Goal: Complete application form: Complete application form

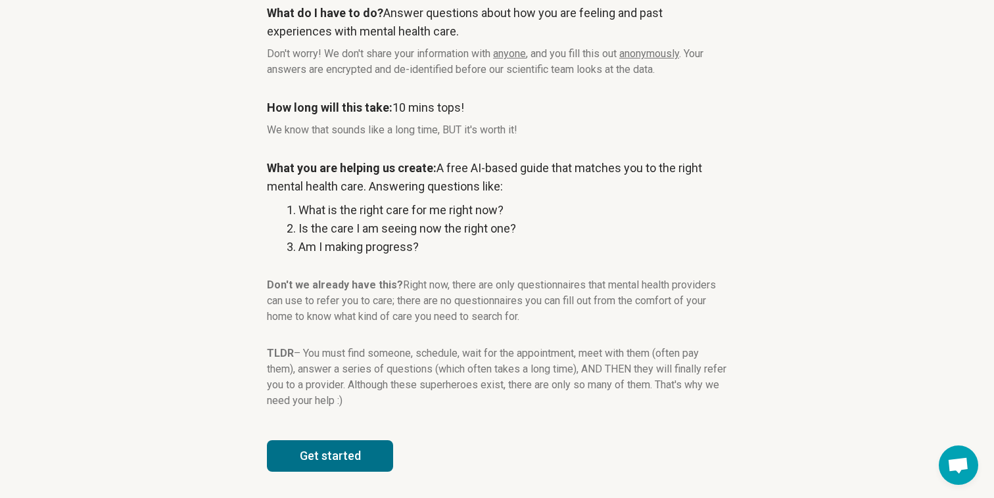
click at [343, 451] on button "Get started" at bounding box center [330, 456] width 126 height 32
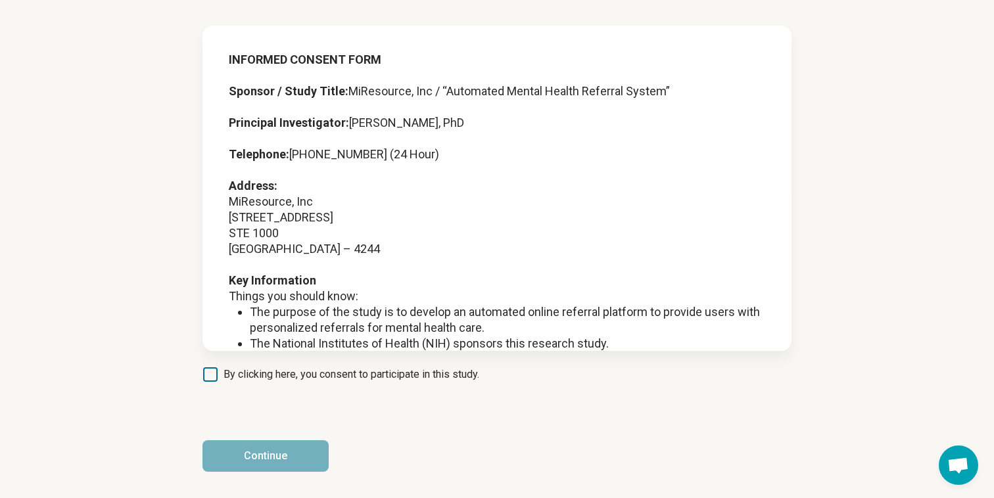
scroll to position [69, 0]
click at [224, 374] on span "By clicking here, you consent to participate in this study." at bounding box center [351, 375] width 256 height 16
click at [241, 468] on button "Continue" at bounding box center [265, 456] width 126 height 32
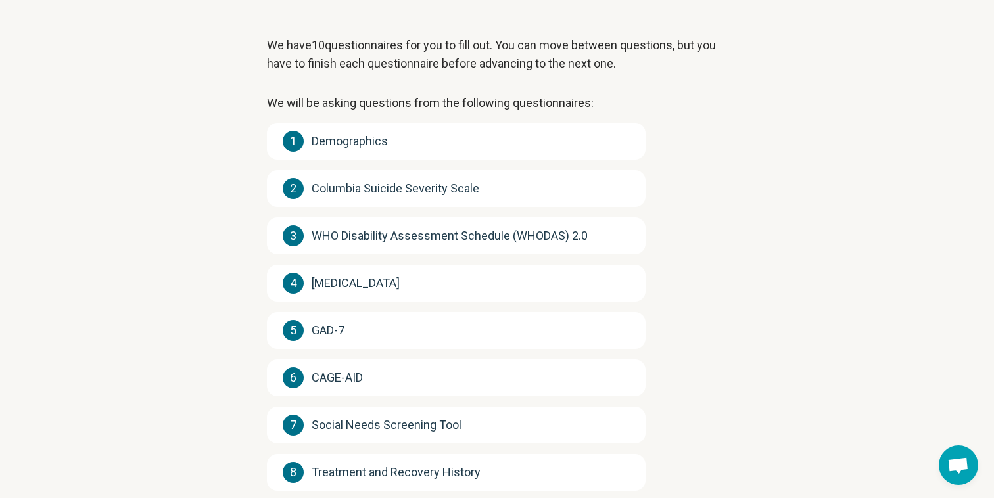
scroll to position [246, 0]
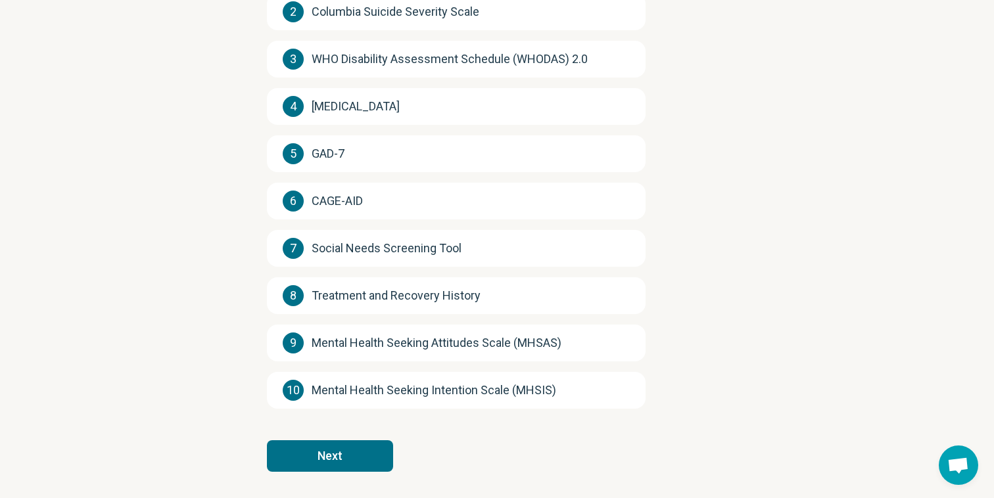
click at [356, 435] on article "We have 10 questionnaires for you to fill out. You can move between questions, …" at bounding box center [497, 147] width 502 height 702
click at [356, 459] on button "Next" at bounding box center [330, 456] width 126 height 32
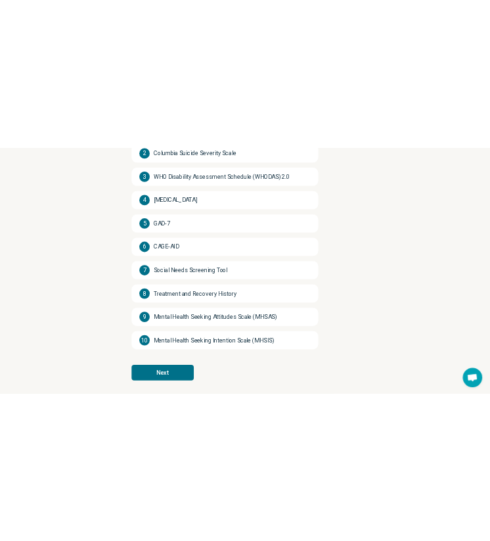
scroll to position [0, 0]
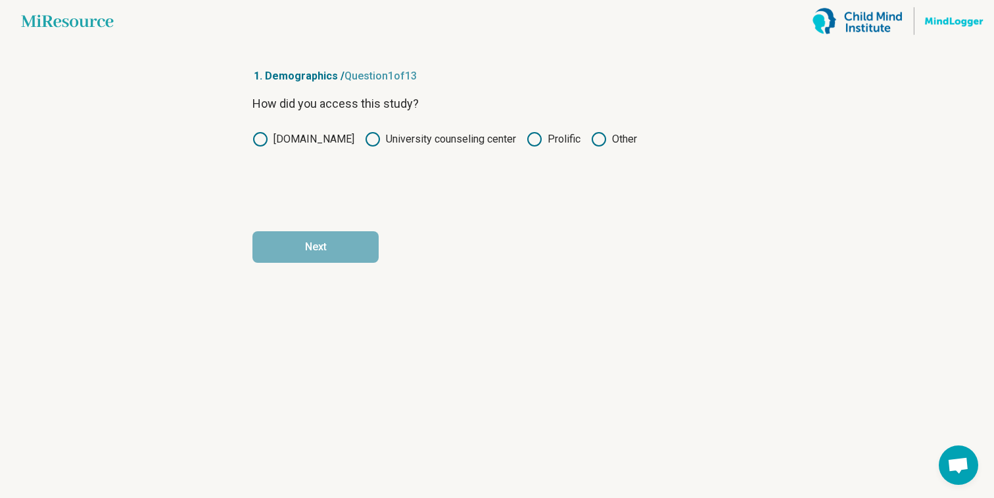
click at [540, 143] on label "Prolific" at bounding box center [553, 139] width 54 height 16
click at [334, 266] on article "1. Demographics / Question 1 of 13 How did you access this study? miresource.co…" at bounding box center [496, 270] width 531 height 456
click at [331, 249] on button "Next" at bounding box center [315, 247] width 126 height 32
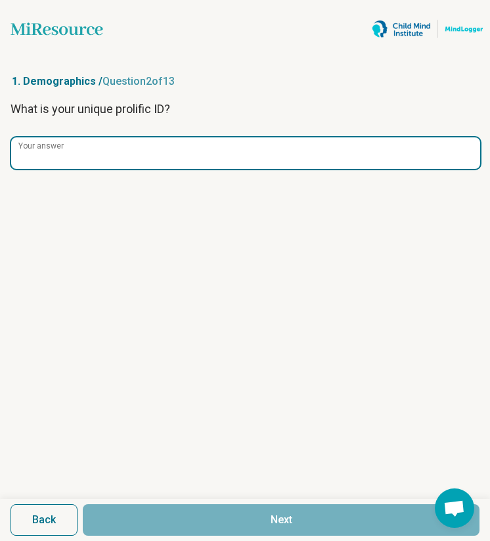
click at [173, 148] on input "Your answer" at bounding box center [245, 153] width 469 height 32
paste input "**********"
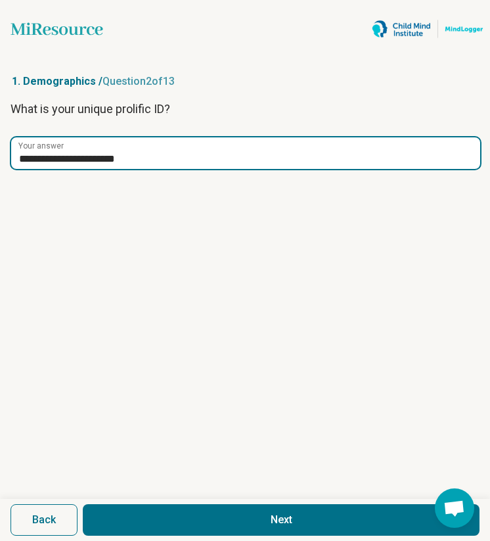
type input "**********"
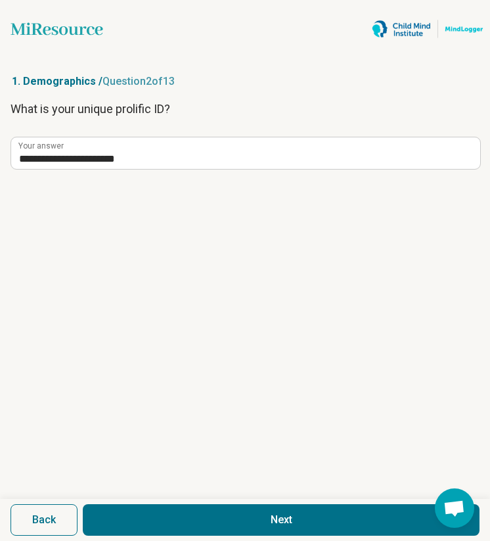
click at [254, 497] on button "Next" at bounding box center [281, 520] width 397 height 32
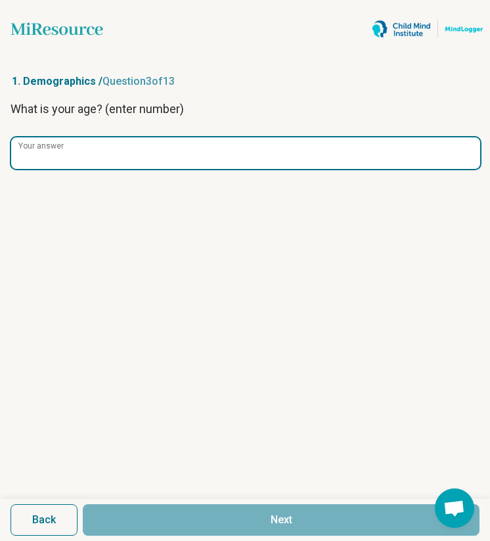
click at [185, 154] on input "Your answer" at bounding box center [245, 153] width 469 height 32
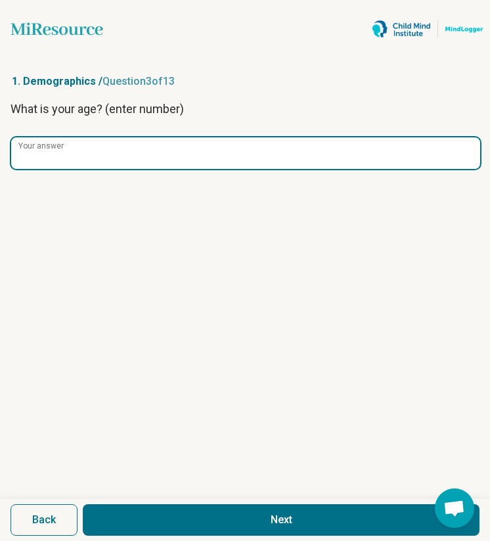
type input "**"
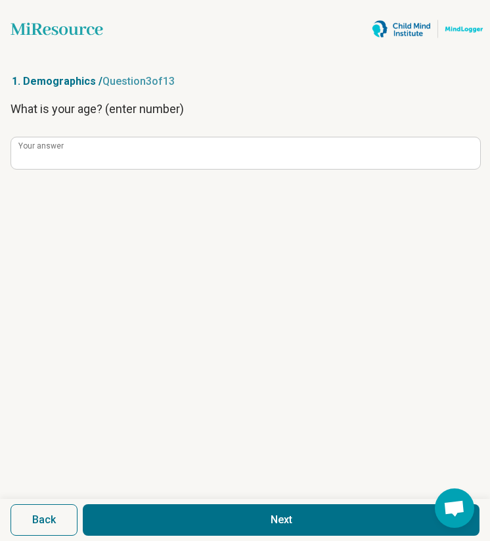
click at [185, 497] on button "Next" at bounding box center [281, 520] width 397 height 32
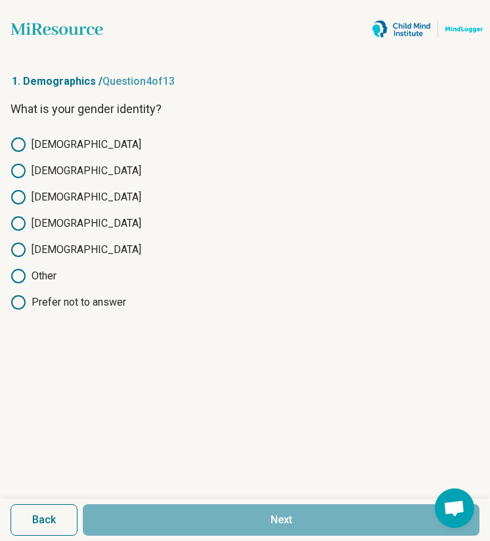
click at [19, 177] on circle at bounding box center [18, 170] width 13 height 13
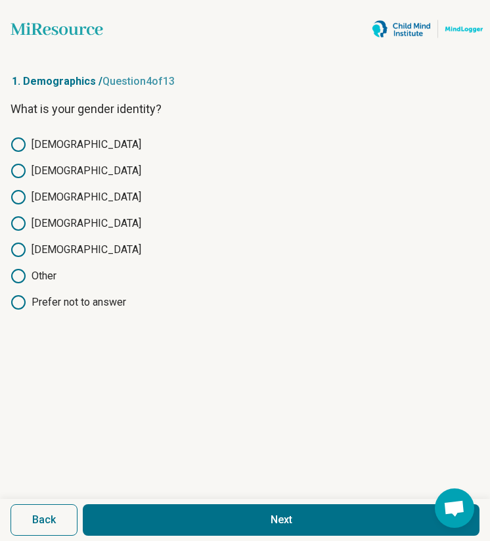
click at [202, 497] on button "Next" at bounding box center [281, 520] width 397 height 32
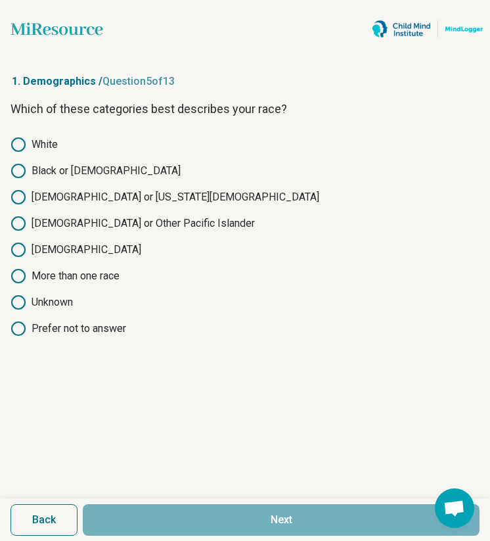
click at [57, 247] on label "Asian" at bounding box center [245, 250] width 469 height 16
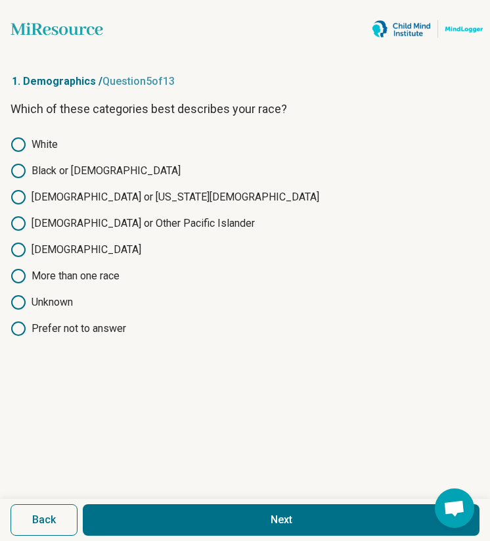
click at [172, 497] on button "Next" at bounding box center [281, 520] width 397 height 32
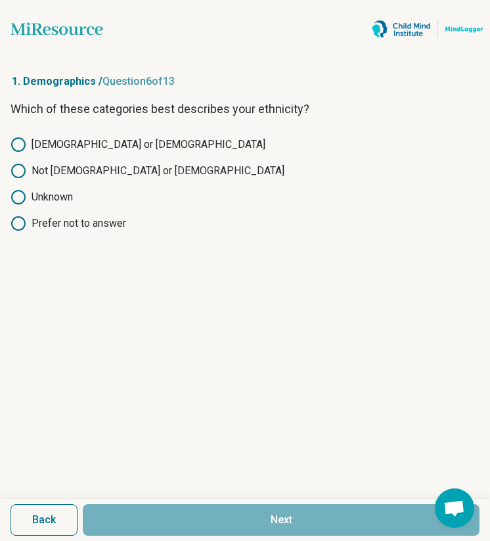
click at [64, 172] on label "Not Hispanic or Latino" at bounding box center [245, 171] width 469 height 16
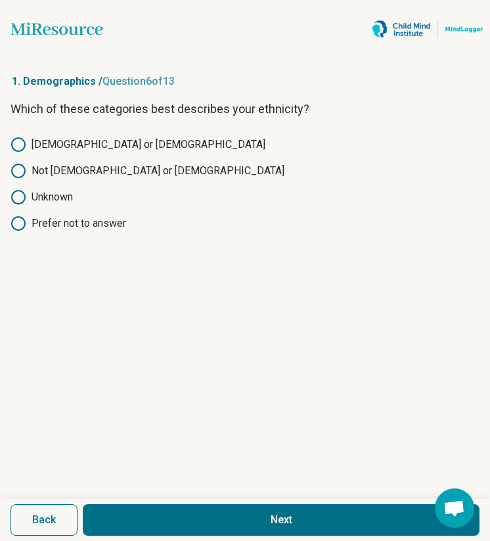
click at [148, 497] on button "Next" at bounding box center [281, 520] width 397 height 32
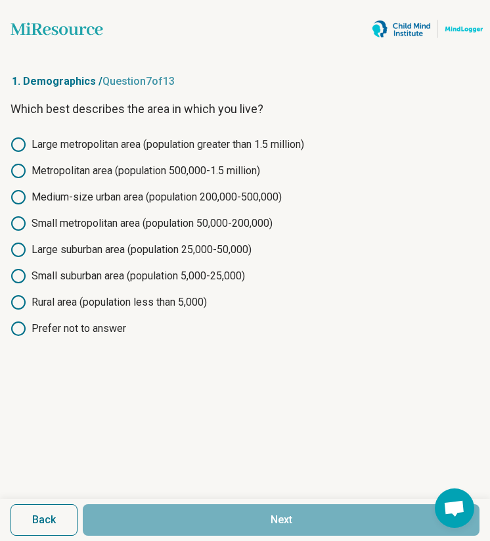
click at [141, 276] on label "Small suburban area (population 5,000-25,000)" at bounding box center [245, 276] width 469 height 16
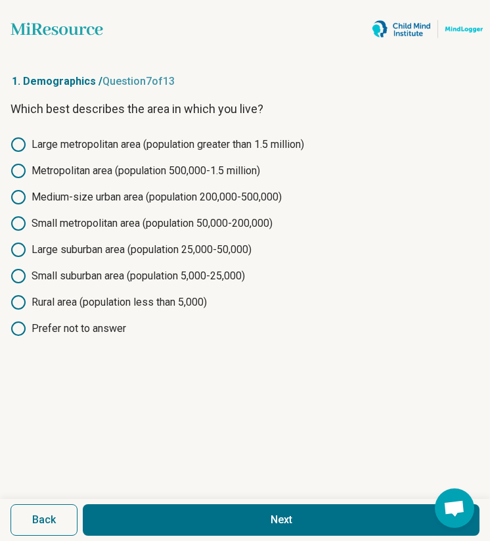
click at [142, 497] on button "Next" at bounding box center [281, 520] width 397 height 32
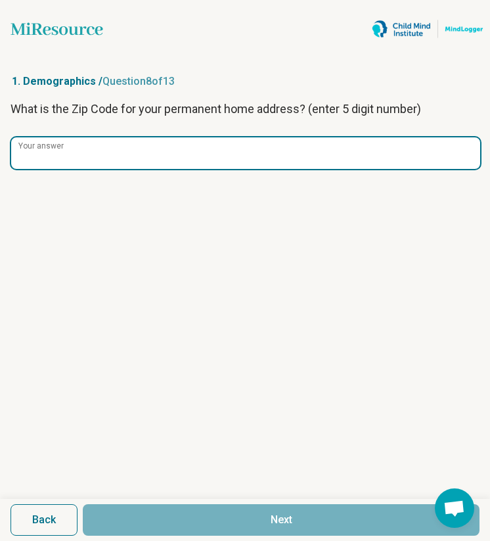
click at [219, 149] on input "Your answer" at bounding box center [245, 153] width 469 height 32
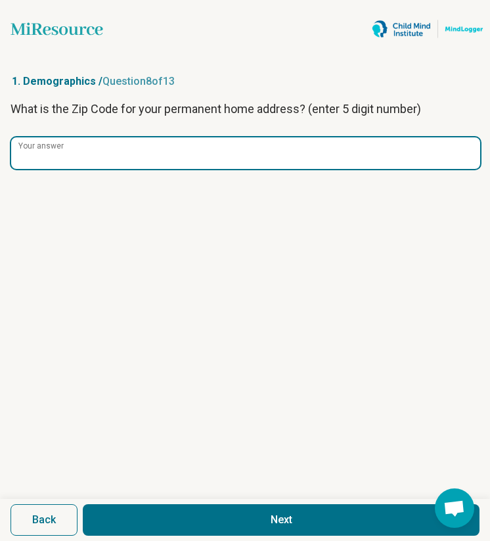
type input "*****"
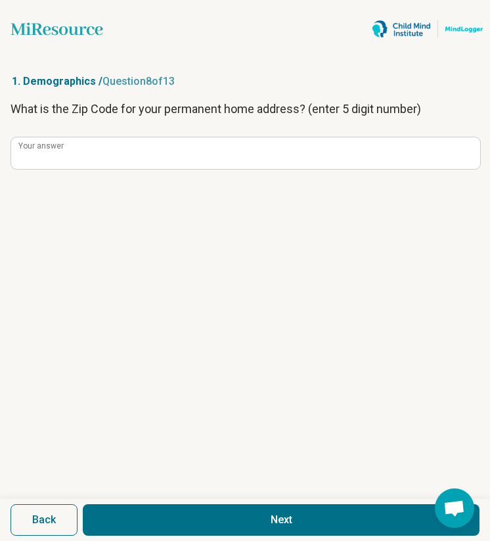
click at [270, 497] on button "Next" at bounding box center [281, 520] width 397 height 32
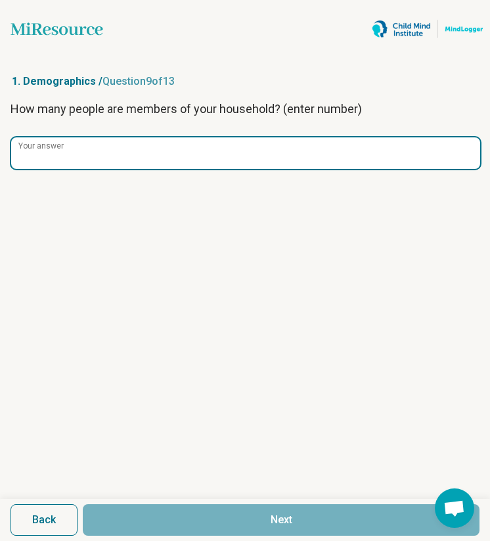
click at [239, 162] on input "Your answer" at bounding box center [245, 153] width 469 height 32
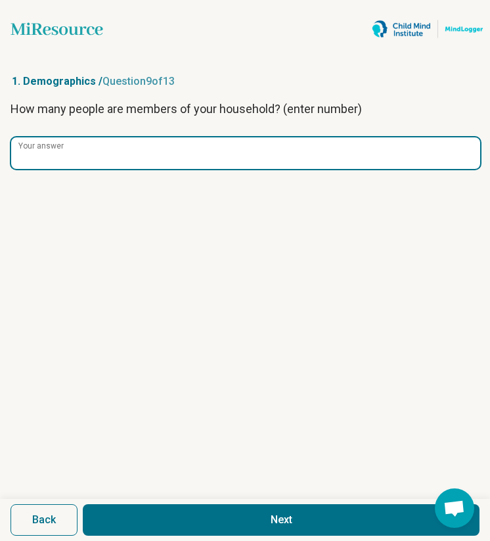
type input "*"
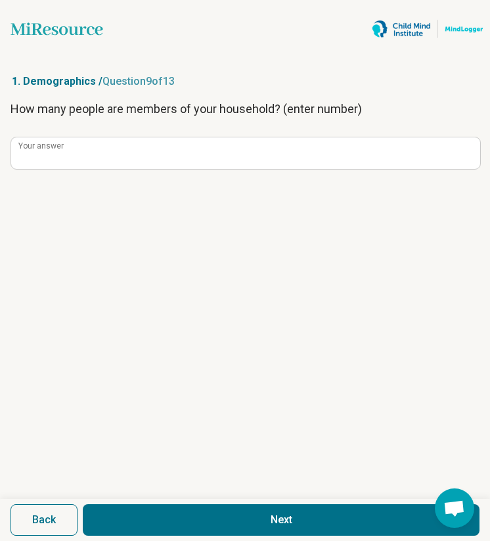
click at [237, 497] on button "Next" at bounding box center [281, 520] width 397 height 32
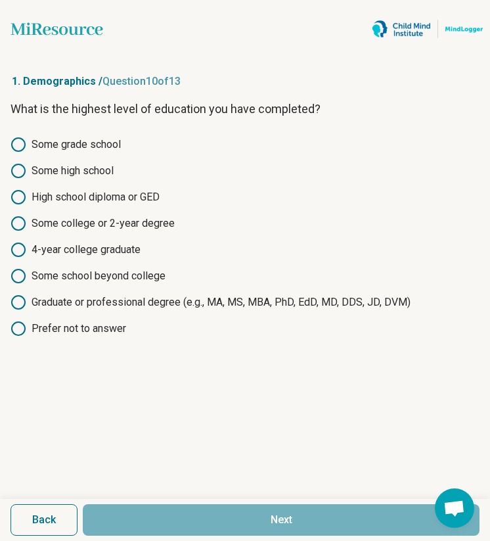
click at [95, 247] on label "4-year college graduate" at bounding box center [245, 250] width 469 height 16
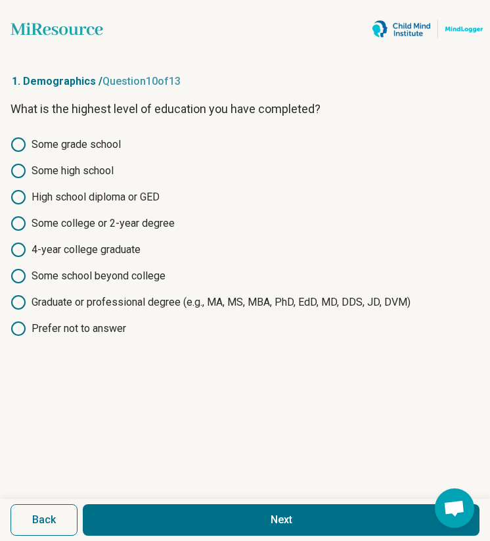
click at [172, 497] on button "Next" at bounding box center [281, 520] width 397 height 32
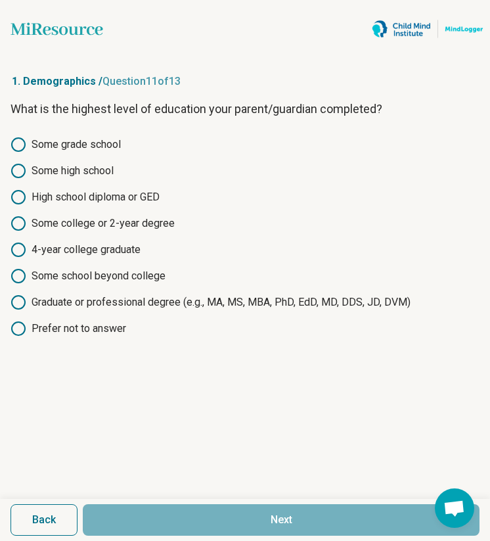
click at [103, 244] on label "4-year college graduate" at bounding box center [245, 250] width 469 height 16
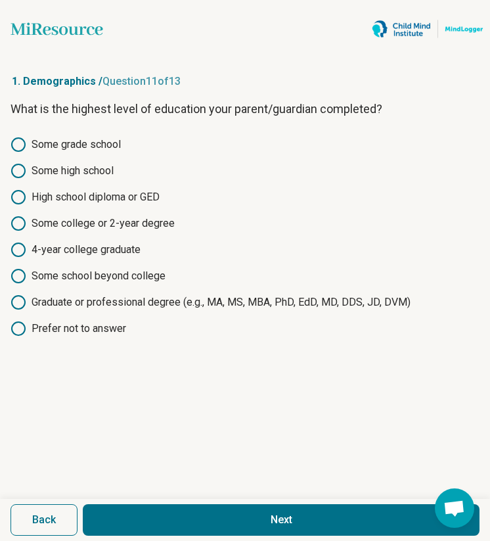
click at [177, 497] on button "Next" at bounding box center [281, 520] width 397 height 32
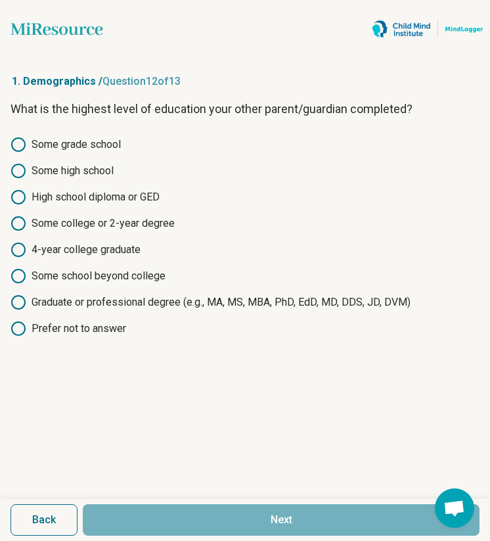
click at [112, 220] on label "Some college or 2-year degree" at bounding box center [245, 224] width 469 height 16
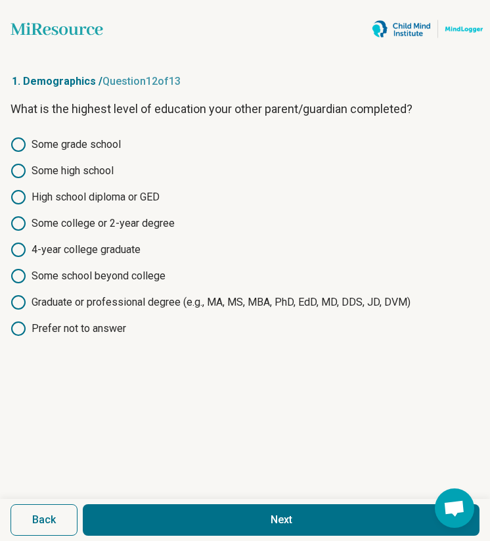
click at [156, 497] on button "Next" at bounding box center [281, 520] width 397 height 32
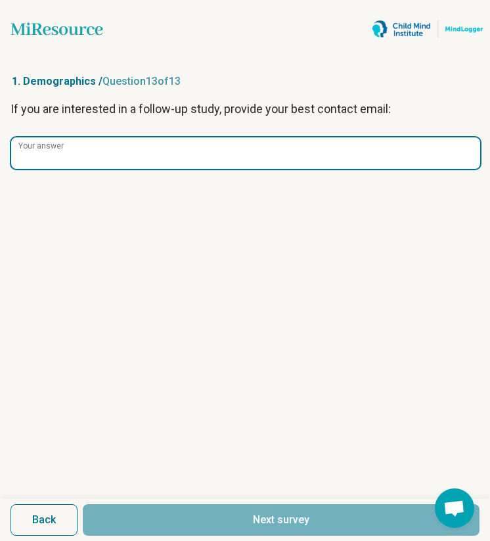
click at [196, 154] on input "Your answer" at bounding box center [245, 153] width 469 height 32
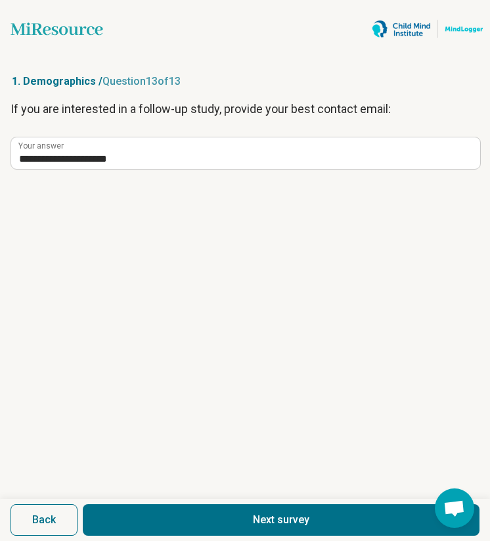
click at [287, 497] on button "Next survey" at bounding box center [281, 520] width 397 height 32
type input "**********"
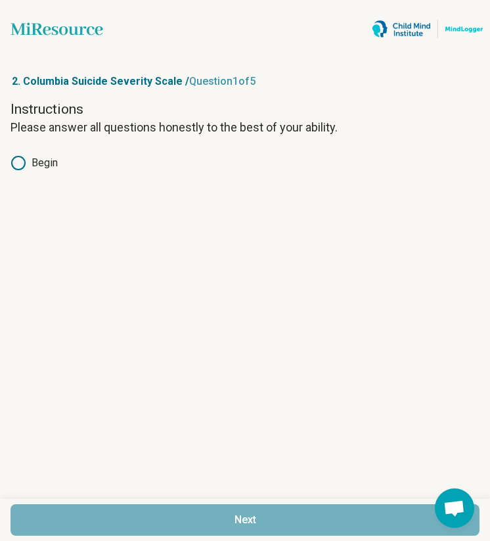
click at [31, 172] on div "Instructions Please answer all questions honestly to the best of your ability. …" at bounding box center [245, 144] width 469 height 89
click at [32, 166] on label "Begin" at bounding box center [245, 163] width 469 height 16
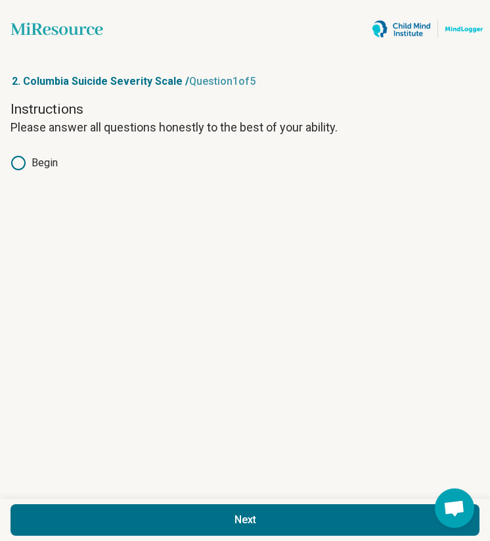
click at [189, 497] on button "Next" at bounding box center [245, 520] width 469 height 32
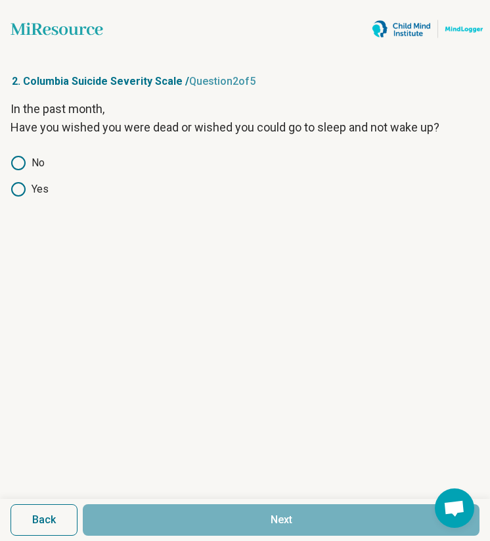
click at [16, 163] on icon at bounding box center [19, 163] width 16 height 16
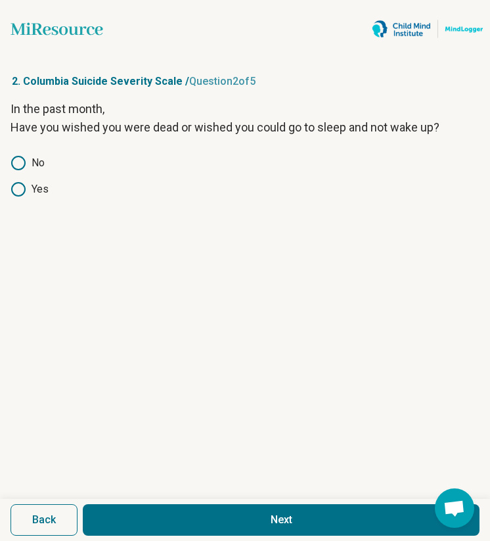
click at [204, 497] on button "Next" at bounding box center [281, 520] width 397 height 32
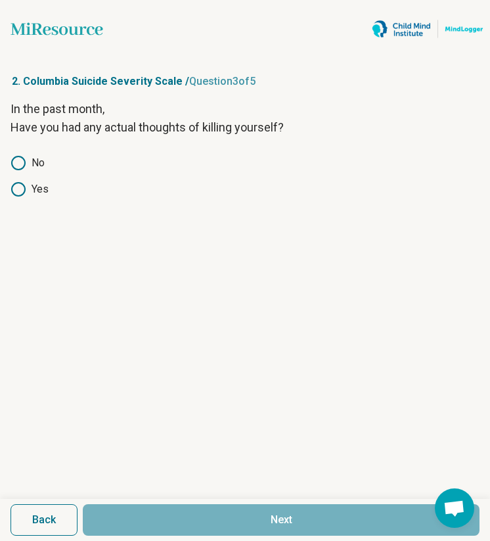
click at [13, 162] on icon at bounding box center [19, 163] width 16 height 16
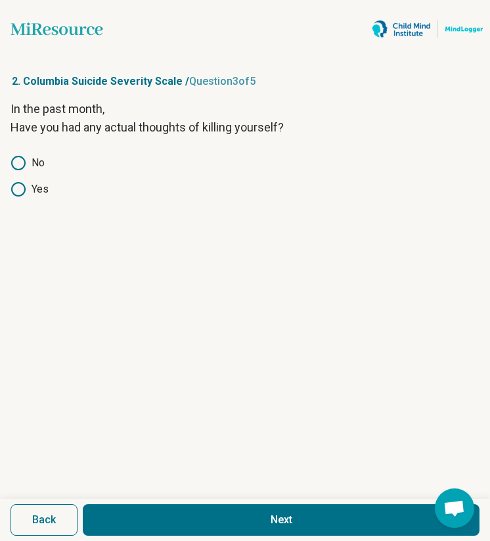
click at [153, 497] on button "Next" at bounding box center [281, 520] width 397 height 32
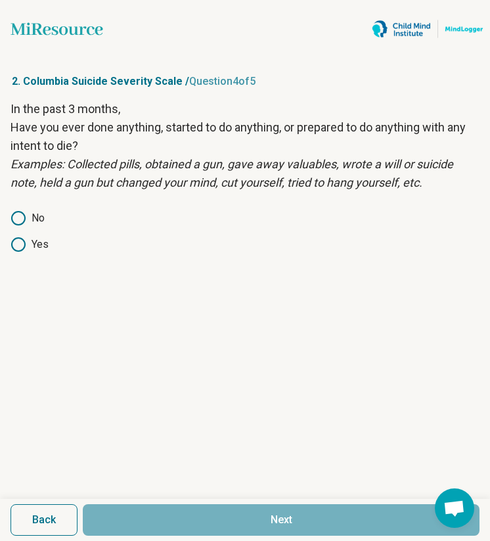
click at [18, 220] on icon at bounding box center [19, 218] width 16 height 16
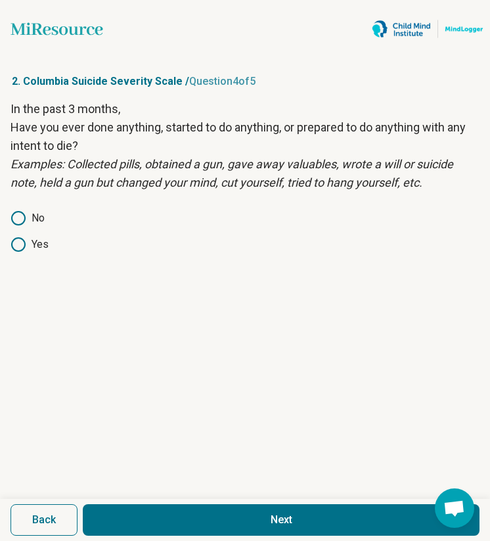
click at [166, 497] on button "Next" at bounding box center [281, 520] width 397 height 32
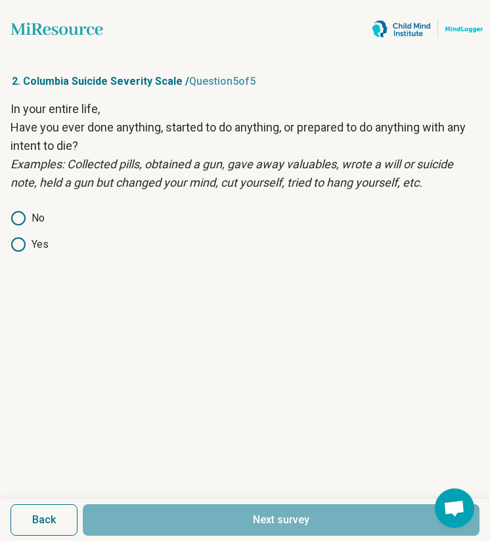
click at [24, 218] on icon at bounding box center [19, 218] width 16 height 16
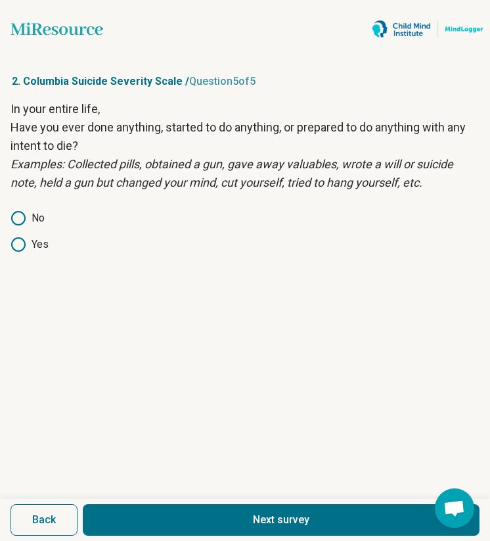
click at [173, 497] on button "Next survey" at bounding box center [281, 520] width 397 height 32
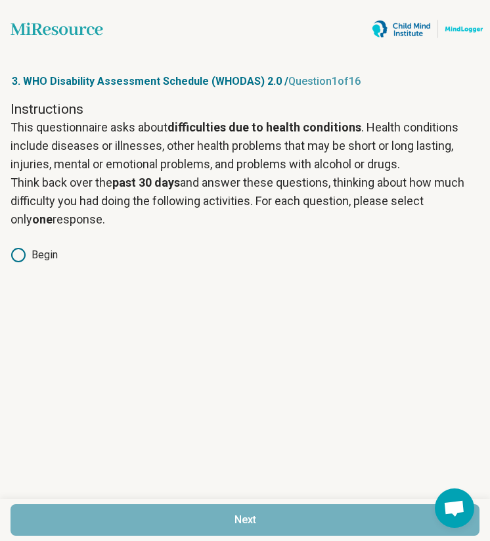
click at [26, 254] on icon at bounding box center [19, 255] width 16 height 16
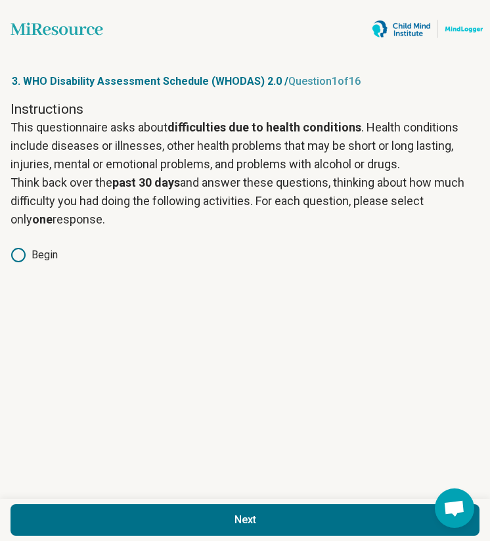
click at [182, 497] on button "Next" at bounding box center [245, 520] width 469 height 32
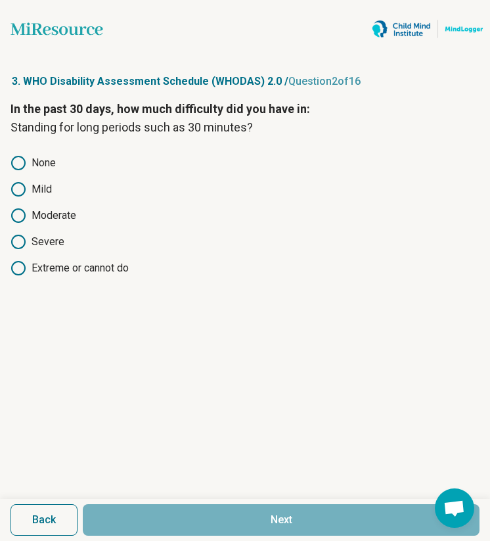
click at [43, 188] on label "Mild" at bounding box center [245, 189] width 469 height 16
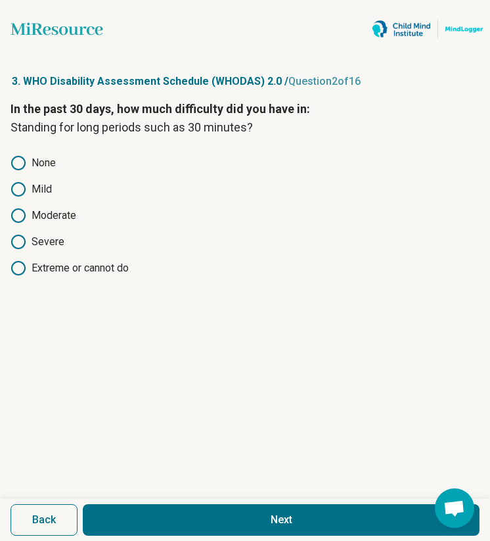
click at [204, 497] on button "Next" at bounding box center [281, 520] width 397 height 32
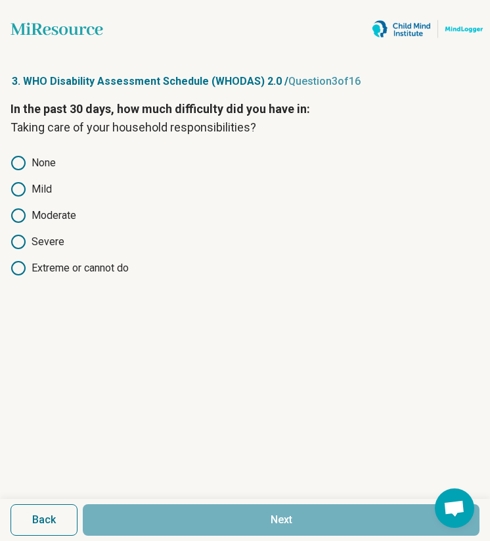
click at [37, 190] on label "Mild" at bounding box center [245, 189] width 469 height 16
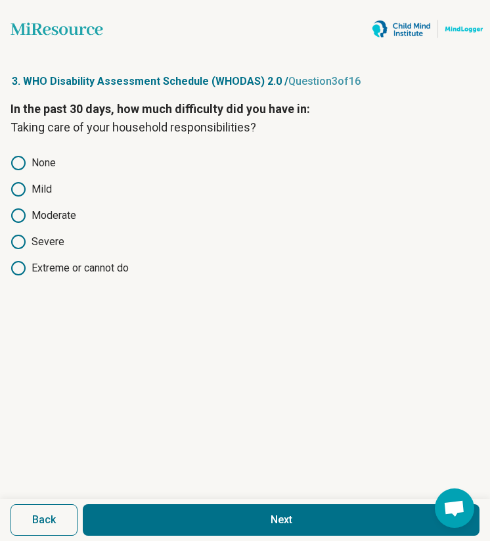
click at [196, 497] on button "Next" at bounding box center [281, 520] width 397 height 32
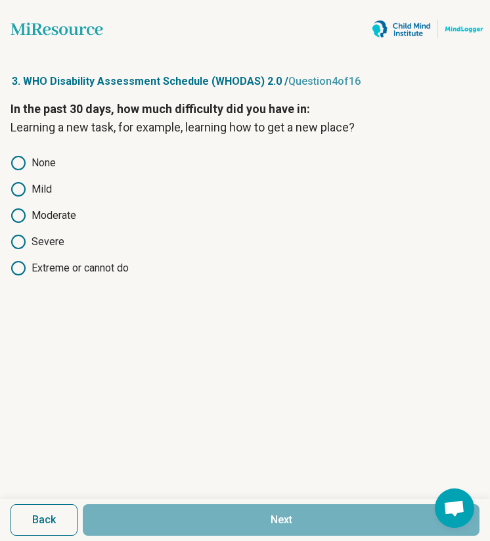
click at [45, 162] on label "None" at bounding box center [245, 163] width 469 height 16
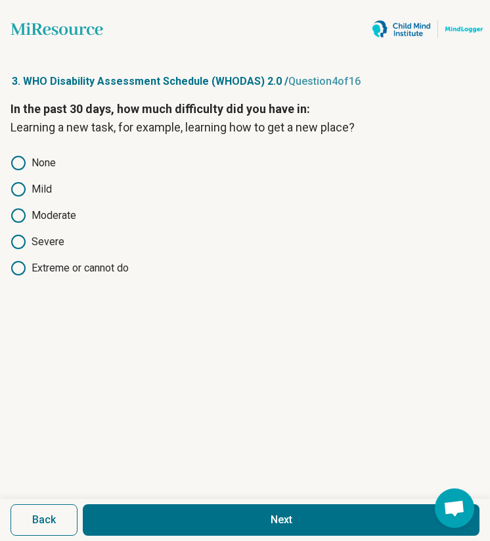
click at [202, 497] on button "Next" at bounding box center [281, 520] width 397 height 32
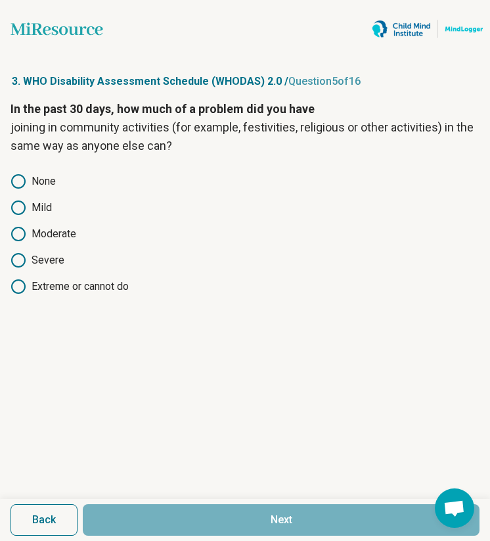
click at [29, 181] on label "None" at bounding box center [245, 181] width 469 height 16
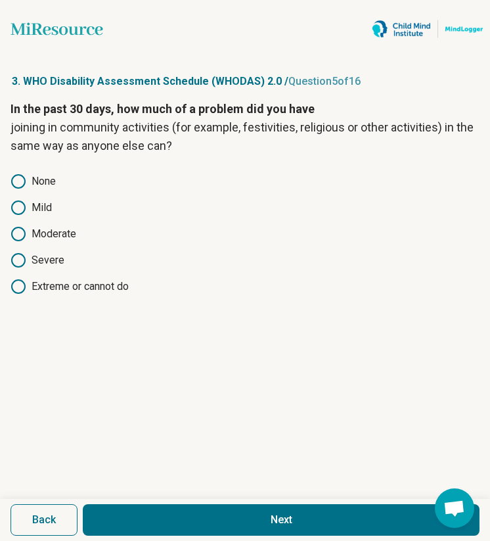
click at [25, 204] on icon at bounding box center [19, 208] width 16 height 16
click at [175, 497] on button "Next" at bounding box center [281, 520] width 397 height 32
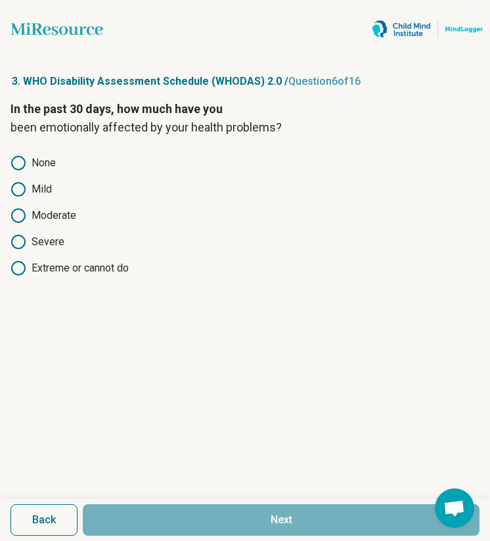
click at [42, 156] on label "None" at bounding box center [245, 163] width 469 height 16
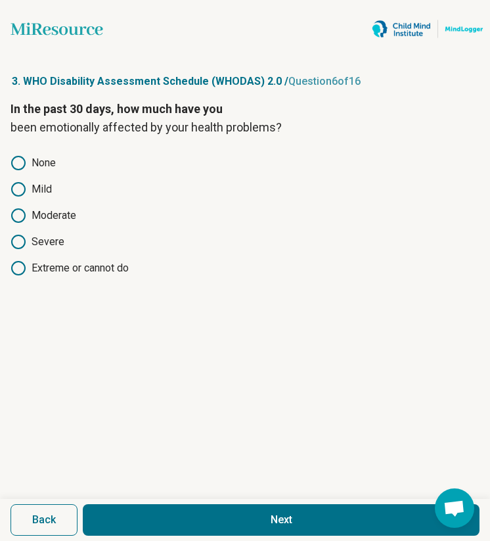
click at [37, 188] on label "Mild" at bounding box center [245, 189] width 469 height 16
click at [185, 497] on button "Next" at bounding box center [281, 520] width 397 height 32
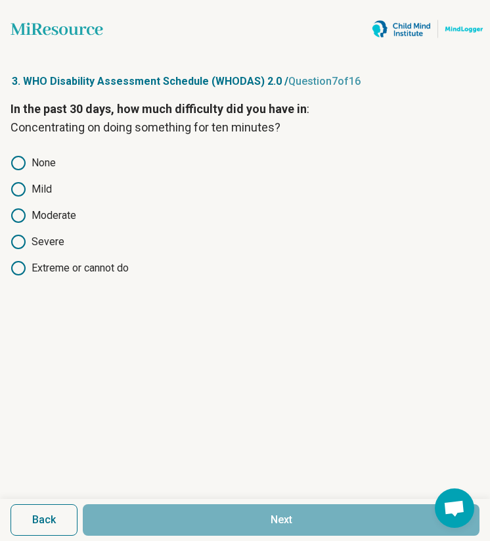
click at [45, 164] on label "None" at bounding box center [245, 163] width 469 height 16
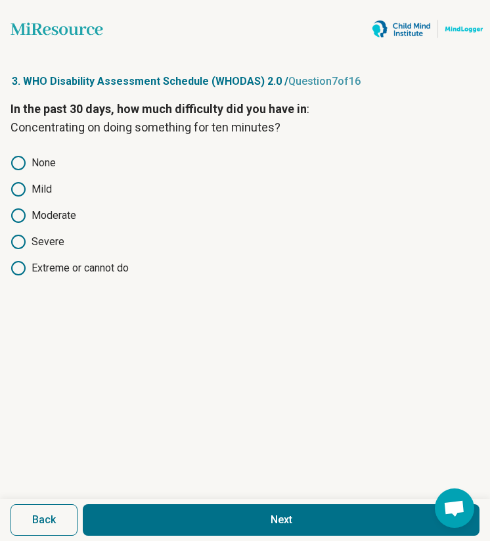
click at [173, 497] on button "Next" at bounding box center [281, 520] width 397 height 32
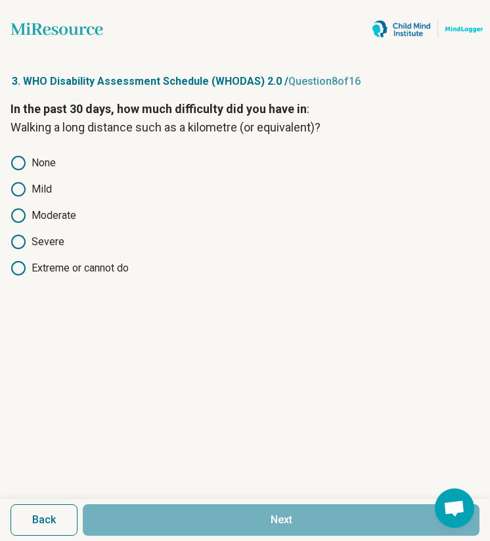
click at [49, 164] on label "None" at bounding box center [245, 163] width 469 height 16
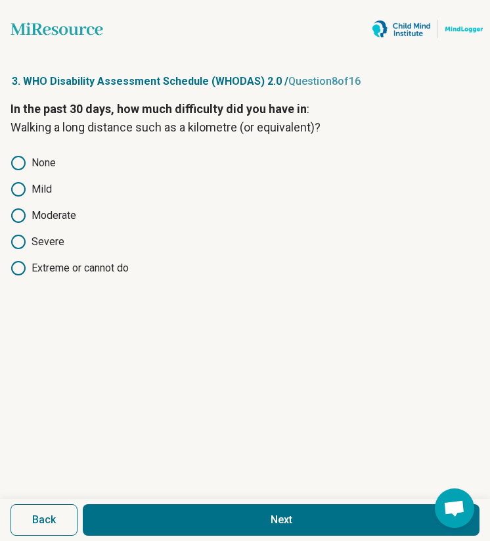
click at [33, 194] on label "Mild" at bounding box center [245, 189] width 469 height 16
click at [189, 497] on button "Next" at bounding box center [281, 520] width 397 height 32
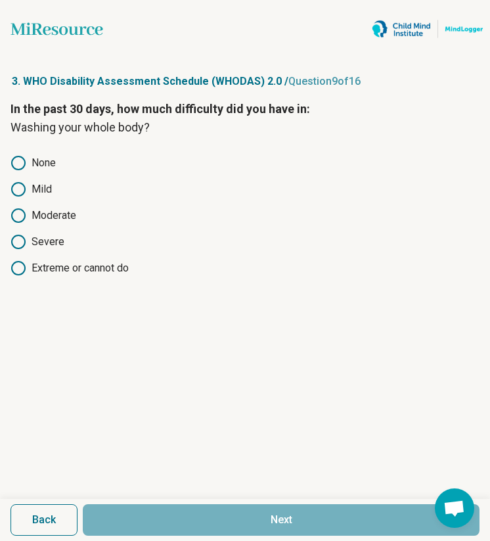
click at [39, 159] on label "None" at bounding box center [245, 163] width 469 height 16
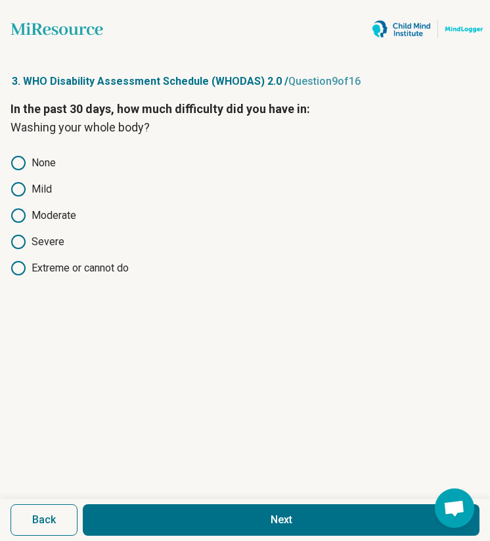
click at [184, 497] on button "Next" at bounding box center [281, 520] width 397 height 32
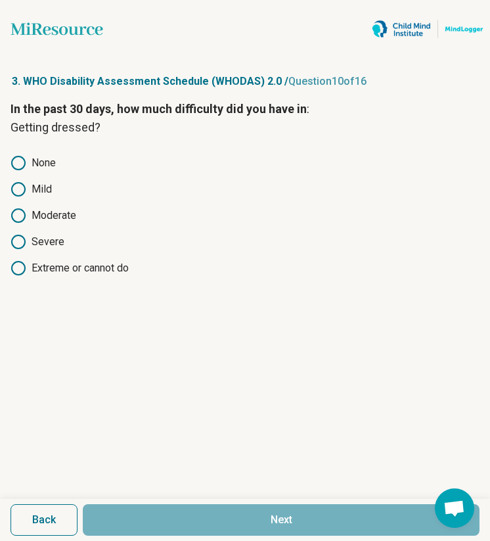
click at [55, 170] on div "None Mild Moderate Severe Extreme or cannot do" at bounding box center [245, 215] width 469 height 121
click at [34, 160] on label "None" at bounding box center [245, 163] width 469 height 16
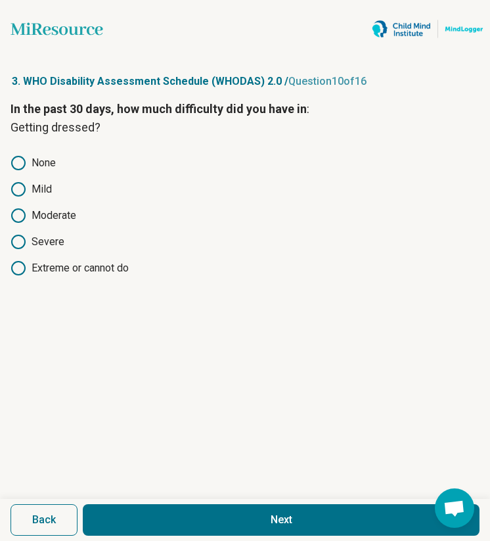
click at [168, 497] on button "Next" at bounding box center [281, 520] width 397 height 32
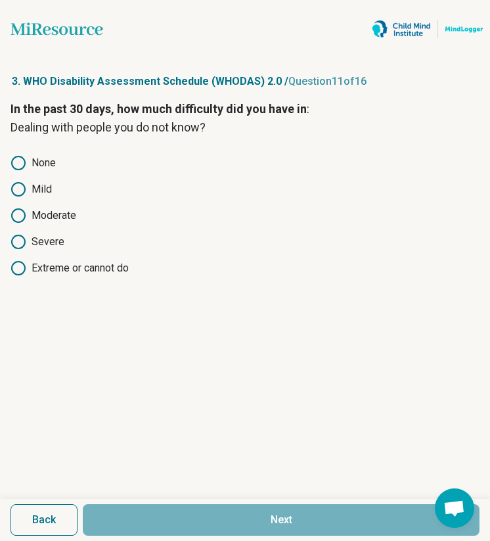
click at [46, 162] on label "None" at bounding box center [245, 163] width 469 height 16
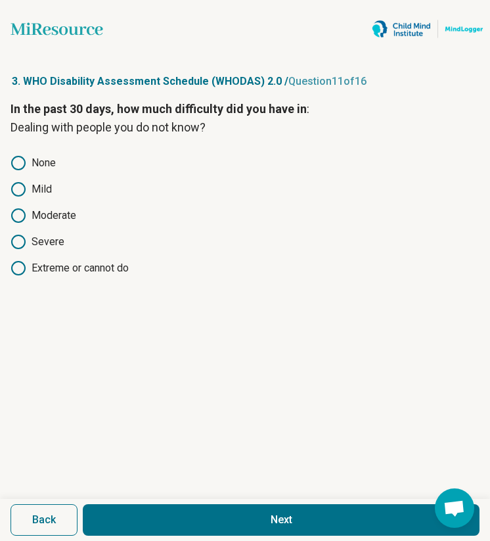
click at [42, 195] on label "Mild" at bounding box center [245, 189] width 469 height 16
click at [150, 497] on button "Next" at bounding box center [281, 520] width 397 height 32
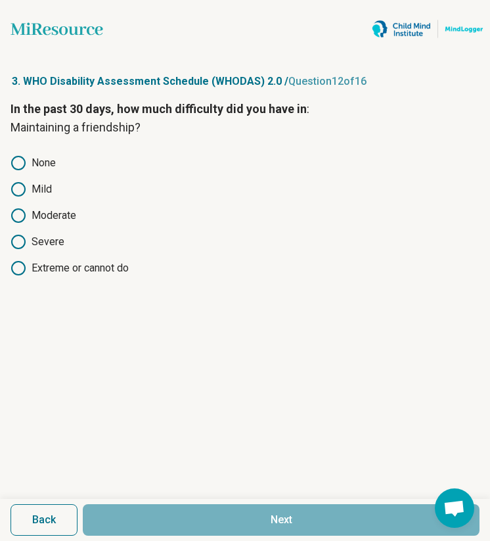
click at [41, 162] on label "None" at bounding box center [245, 163] width 469 height 16
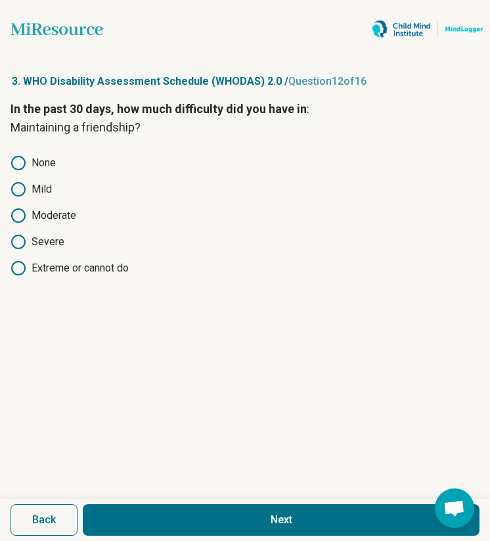
click at [172, 497] on button "Next" at bounding box center [281, 520] width 397 height 32
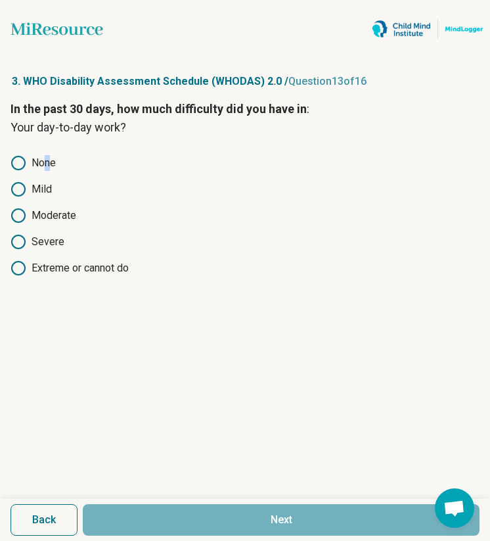
click at [47, 162] on label "None" at bounding box center [245, 163] width 469 height 16
click at [45, 162] on label "None" at bounding box center [245, 163] width 469 height 16
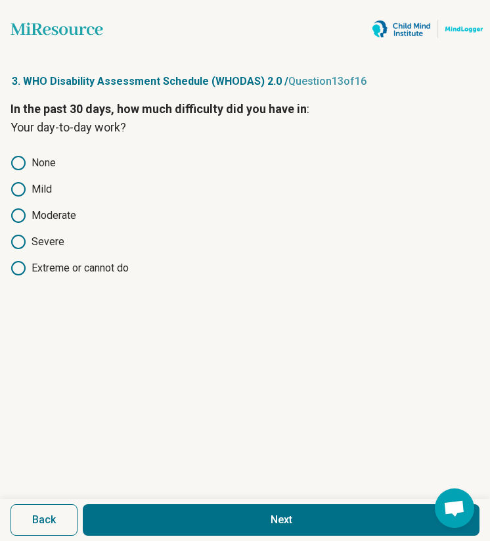
click at [147, 497] on button "Next" at bounding box center [281, 520] width 397 height 32
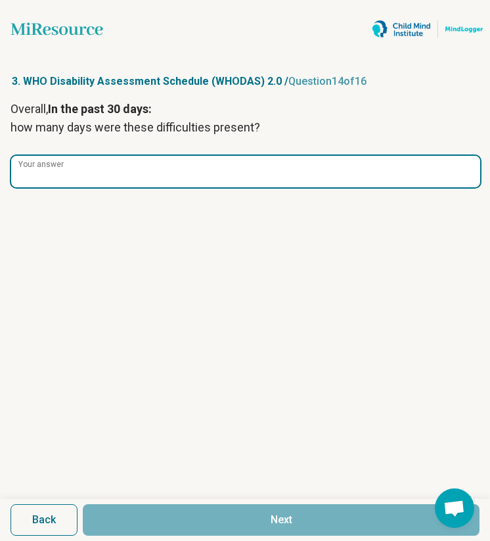
click at [118, 179] on input "Your answer" at bounding box center [245, 172] width 469 height 32
type input "*"
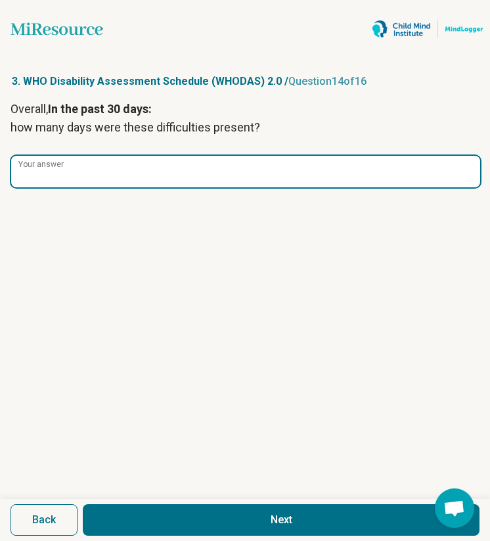
type input "*"
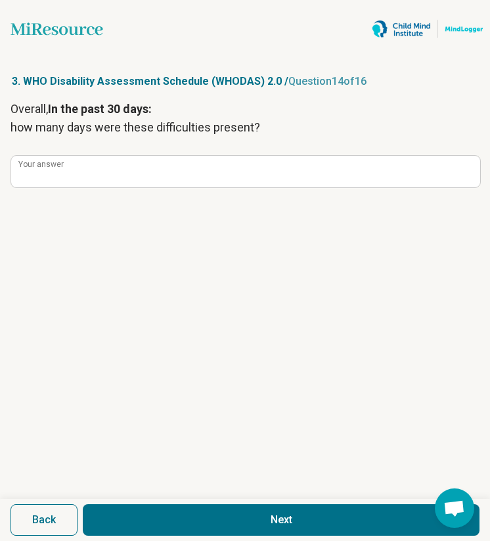
click at [249, 497] on button "Next" at bounding box center [281, 520] width 397 height 32
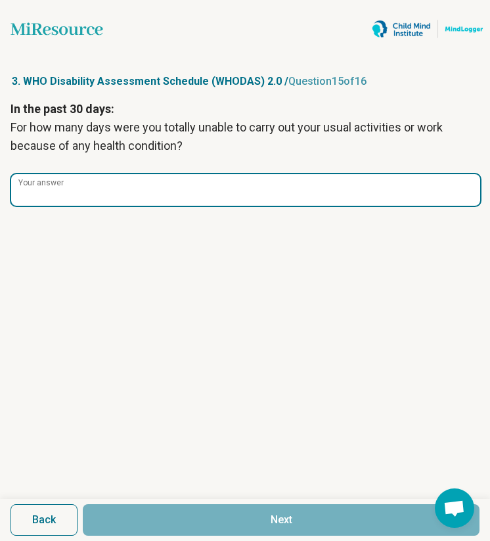
click at [207, 191] on input "Your answer" at bounding box center [245, 190] width 469 height 32
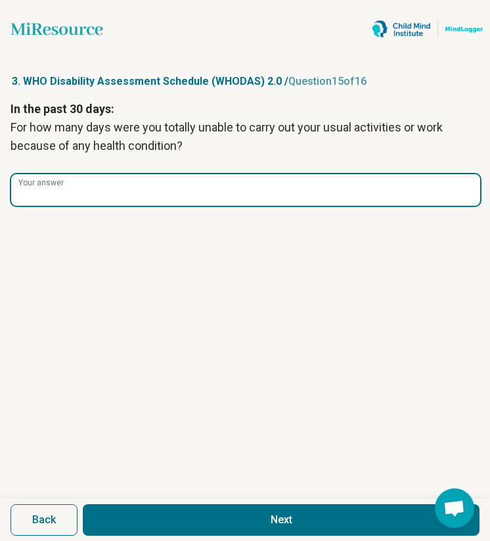
type input "*"
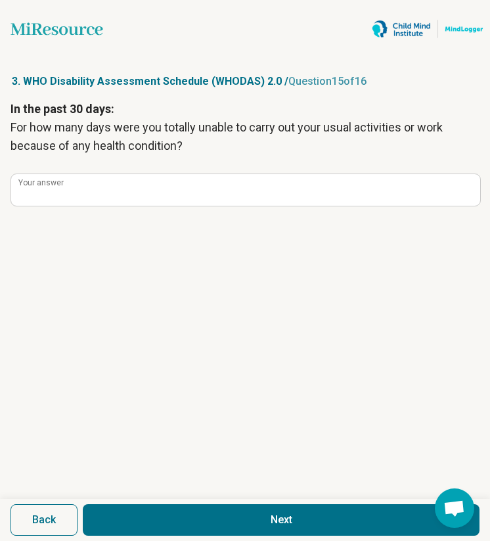
click at [340, 497] on button "Next" at bounding box center [281, 520] width 397 height 32
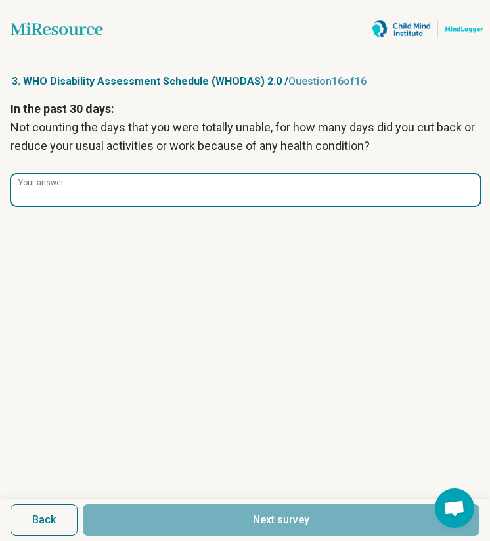
click at [265, 191] on input "Your answer" at bounding box center [245, 190] width 469 height 32
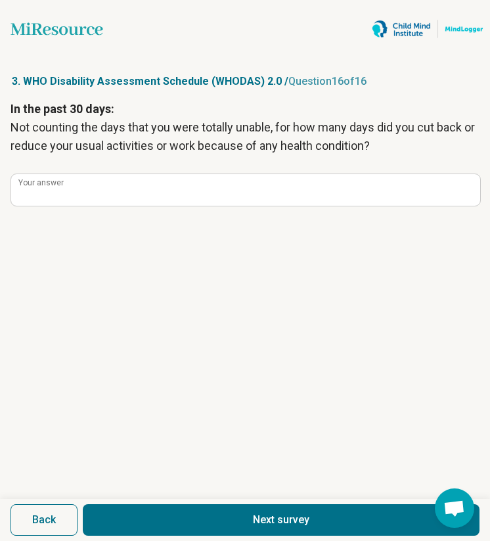
click at [271, 497] on button "Next survey" at bounding box center [281, 520] width 397 height 32
type input "*"
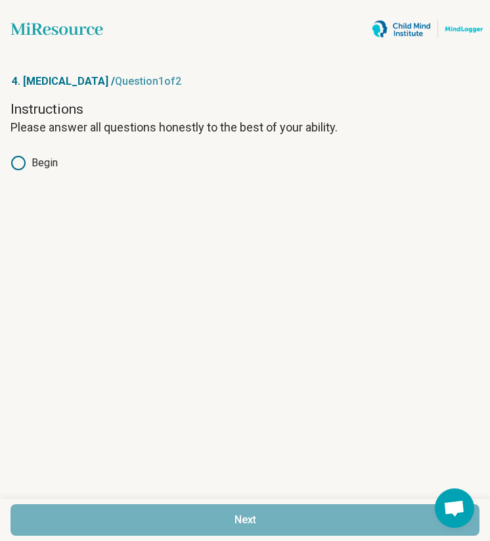
click at [42, 160] on label "Begin" at bounding box center [245, 163] width 469 height 16
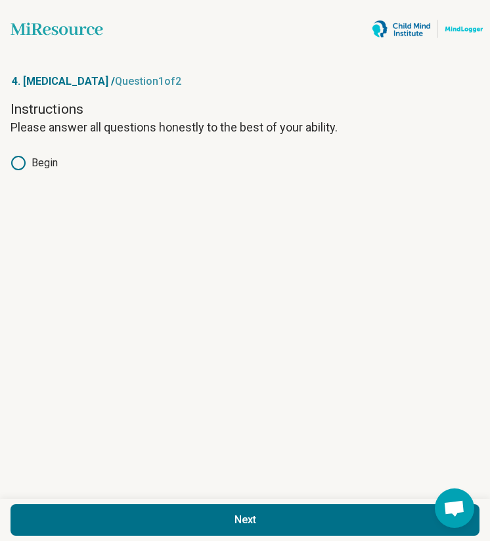
click at [99, 497] on button "Next" at bounding box center [245, 520] width 469 height 32
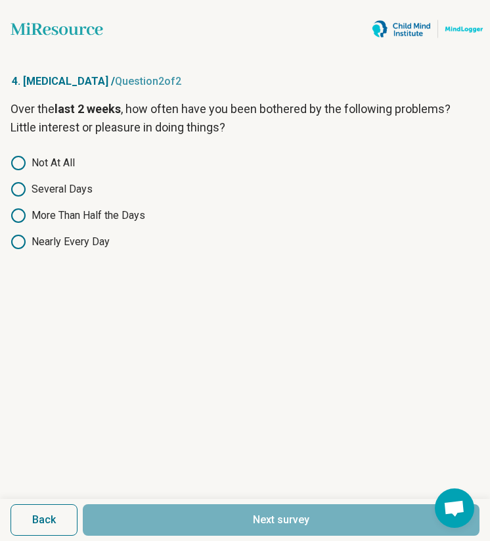
click at [56, 185] on label "Several Days" at bounding box center [245, 189] width 469 height 16
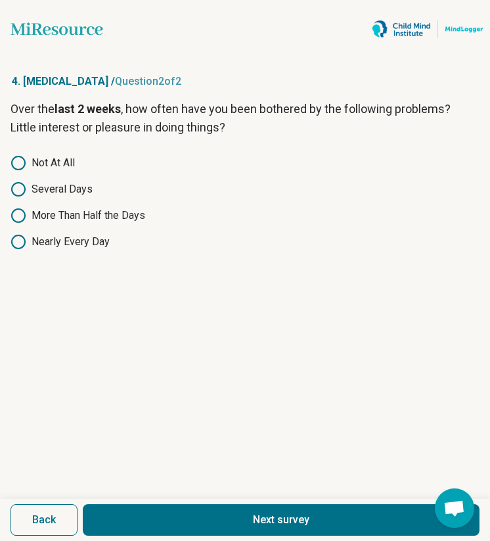
click at [136, 497] on button "Next survey" at bounding box center [281, 520] width 397 height 32
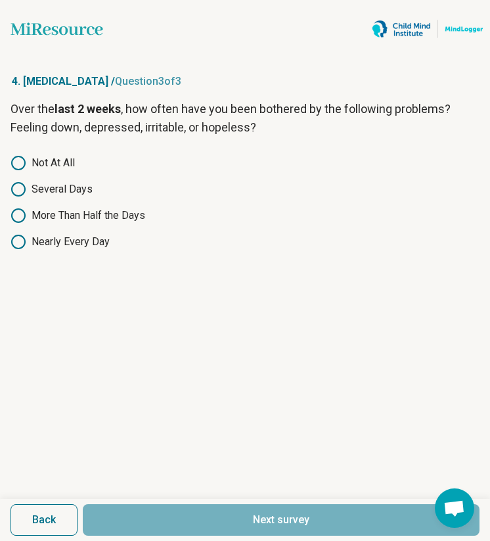
click at [71, 163] on label "Not At All" at bounding box center [245, 163] width 469 height 16
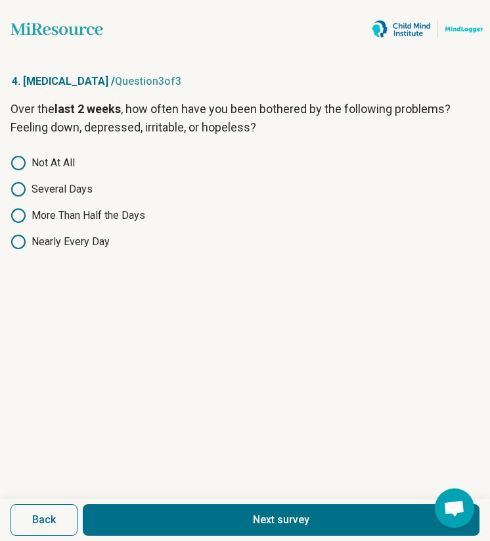
click at [164, 497] on button "Next survey" at bounding box center [281, 520] width 397 height 32
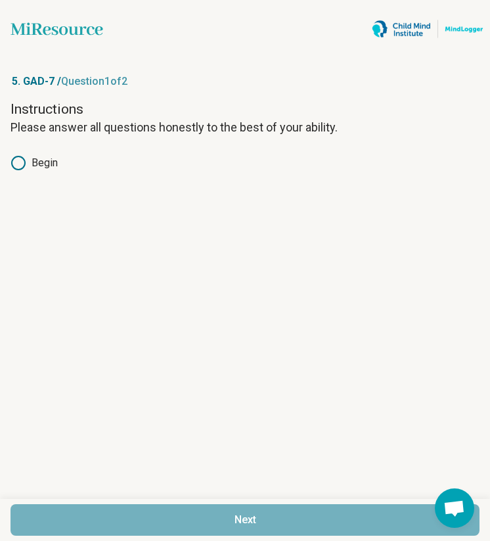
click at [57, 162] on label "Begin" at bounding box center [245, 163] width 469 height 16
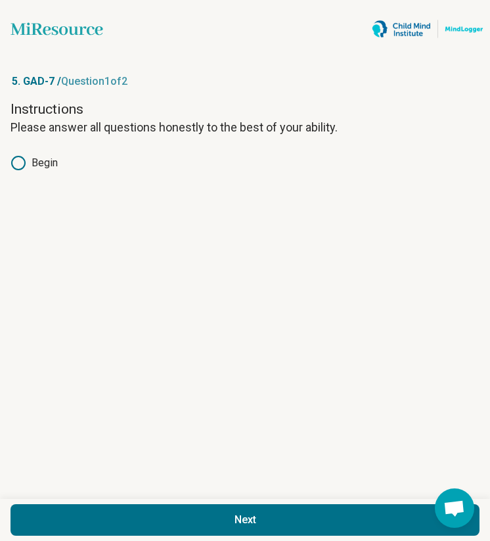
click at [139, 497] on button "Next" at bounding box center [245, 520] width 469 height 32
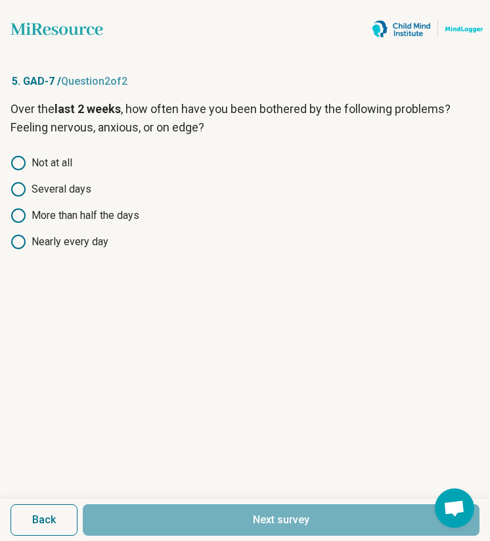
click at [54, 195] on label "Several days" at bounding box center [245, 189] width 469 height 16
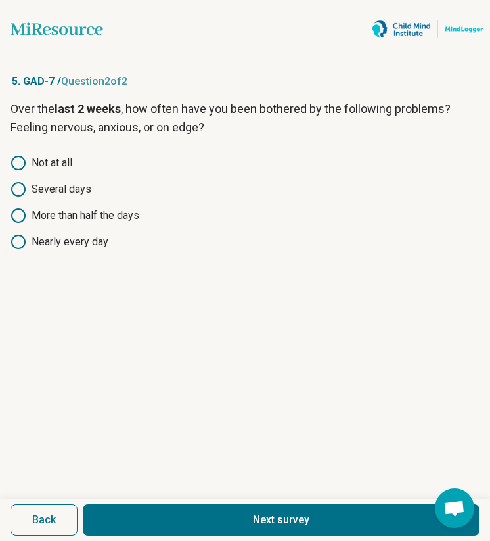
click at [185, 497] on button "Next survey" at bounding box center [281, 520] width 397 height 32
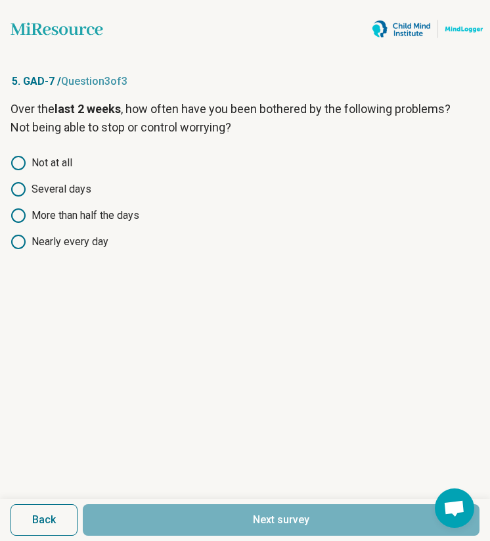
click at [58, 170] on label "Not at all" at bounding box center [245, 163] width 469 height 16
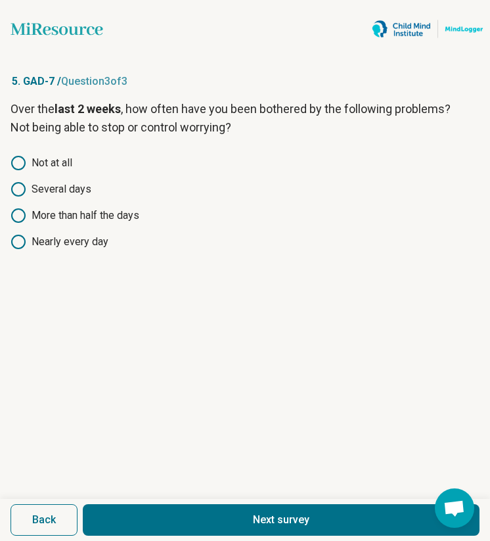
click at [164, 497] on button "Next survey" at bounding box center [281, 520] width 397 height 32
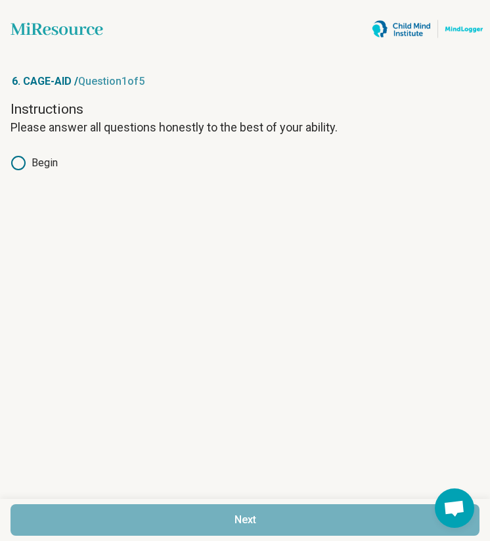
click at [47, 157] on label "Begin" at bounding box center [245, 163] width 469 height 16
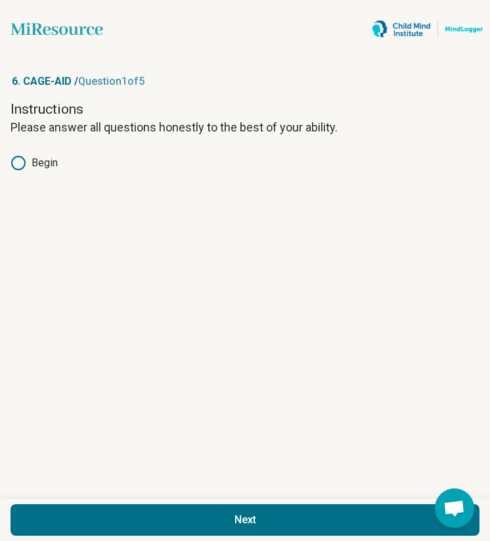
click at [166, 497] on button "Next" at bounding box center [245, 520] width 469 height 32
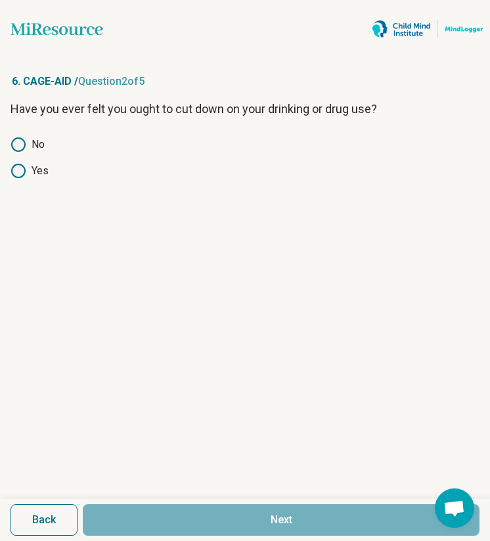
click at [32, 168] on label "Yes" at bounding box center [245, 171] width 469 height 16
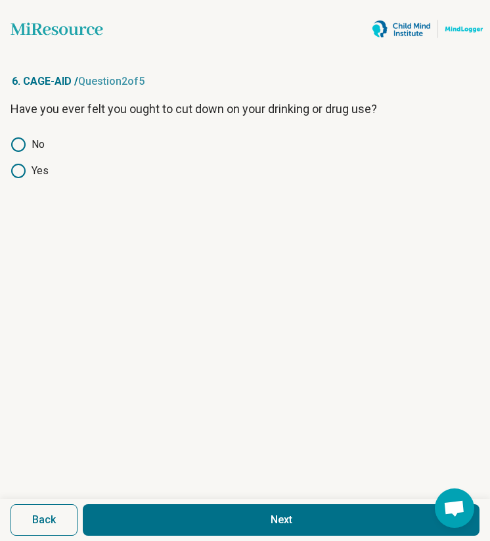
click at [30, 141] on label "No" at bounding box center [245, 145] width 469 height 16
click at [189, 497] on button "Next" at bounding box center [281, 520] width 397 height 32
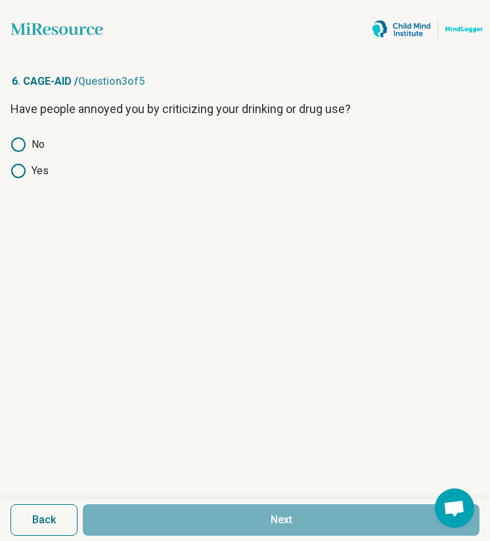
click at [25, 142] on icon at bounding box center [19, 145] width 16 height 16
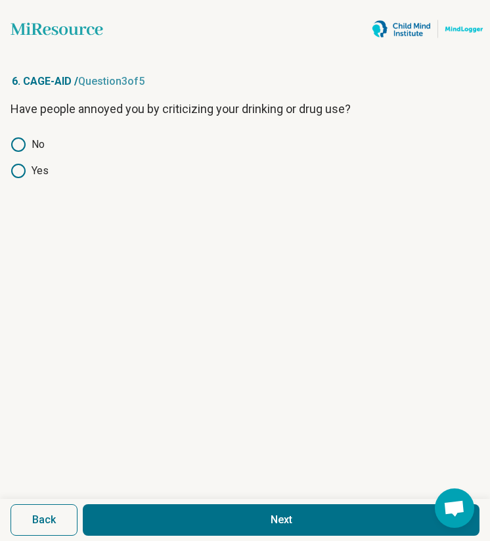
click at [166, 497] on button "Next" at bounding box center [281, 520] width 397 height 32
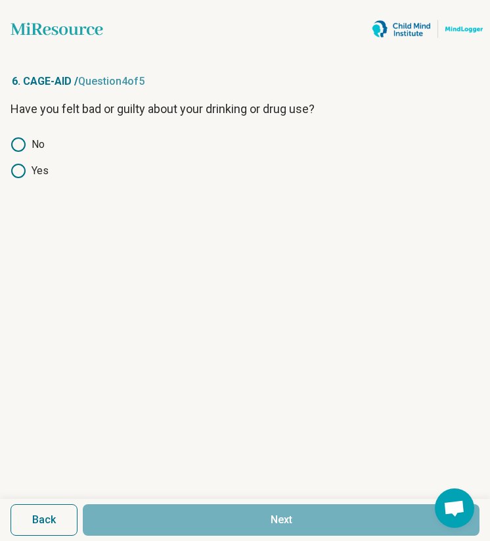
click at [35, 147] on label "No" at bounding box center [245, 145] width 469 height 16
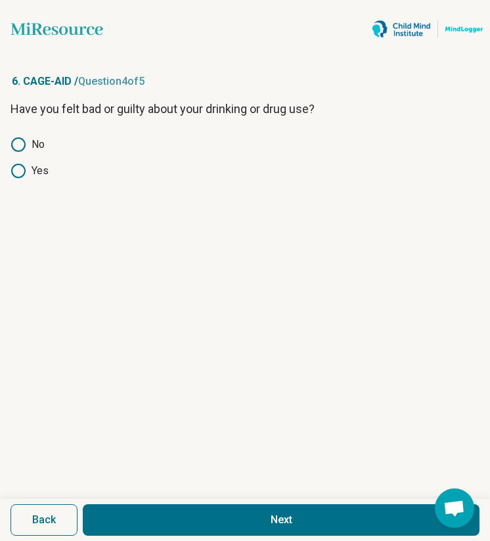
click at [182, 497] on button "Next" at bounding box center [281, 520] width 397 height 32
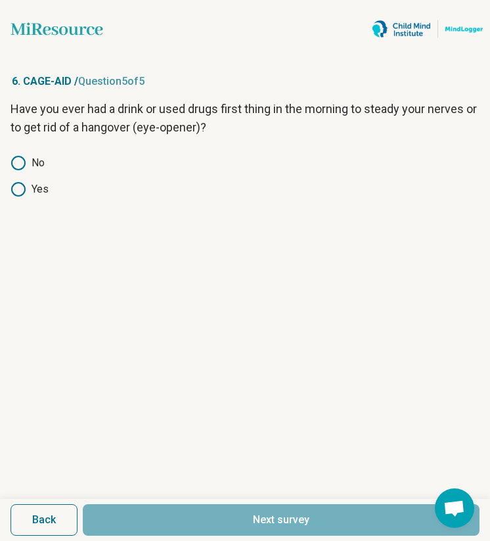
click at [25, 147] on div "Have you ever had a drink or used drugs first thing in the morning to steady yo…" at bounding box center [245, 158] width 469 height 116
click at [24, 160] on circle at bounding box center [18, 162] width 13 height 13
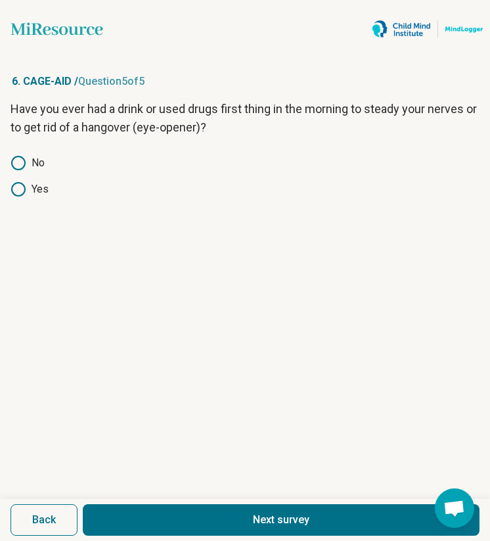
click at [173, 497] on button "Next survey" at bounding box center [281, 520] width 397 height 32
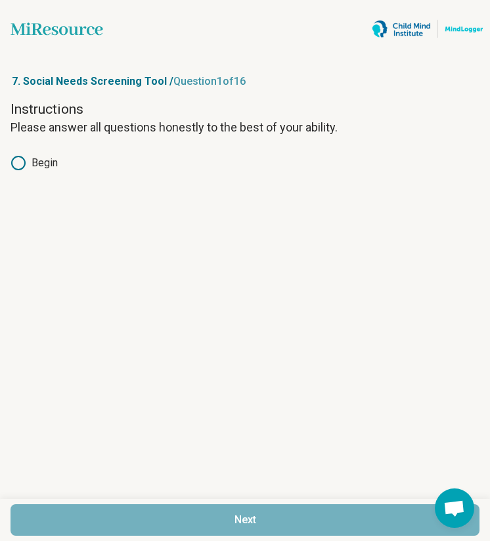
click at [40, 155] on label "Begin" at bounding box center [245, 163] width 469 height 16
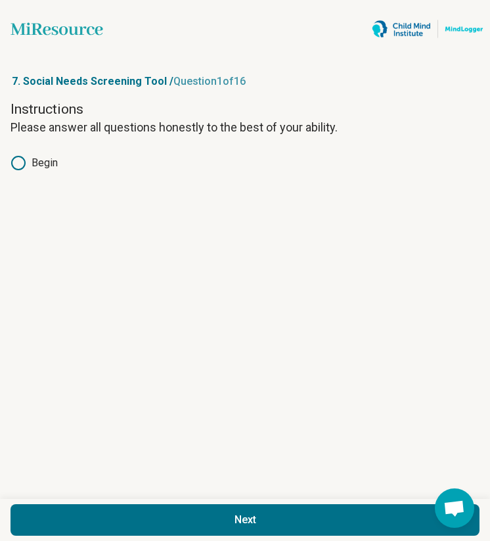
click at [40, 162] on label "Begin" at bounding box center [245, 163] width 469 height 16
click at [122, 497] on div "Next" at bounding box center [245, 520] width 490 height 42
click at [122, 497] on button "Next" at bounding box center [245, 520] width 469 height 32
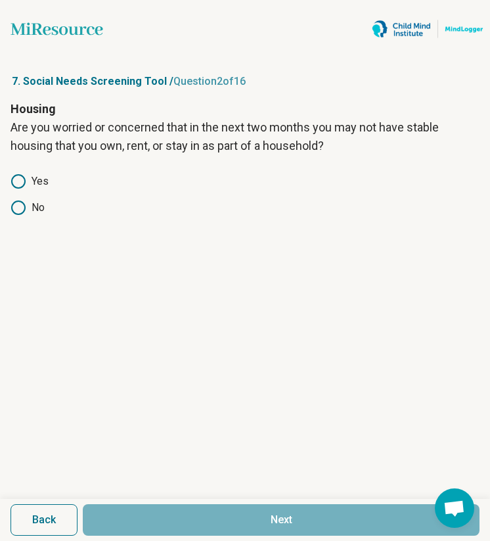
click at [25, 202] on icon at bounding box center [19, 208] width 16 height 16
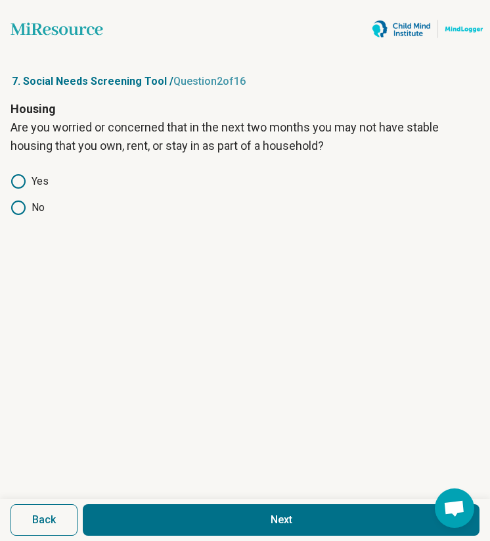
click at [175, 497] on button "Next" at bounding box center [281, 520] width 397 height 32
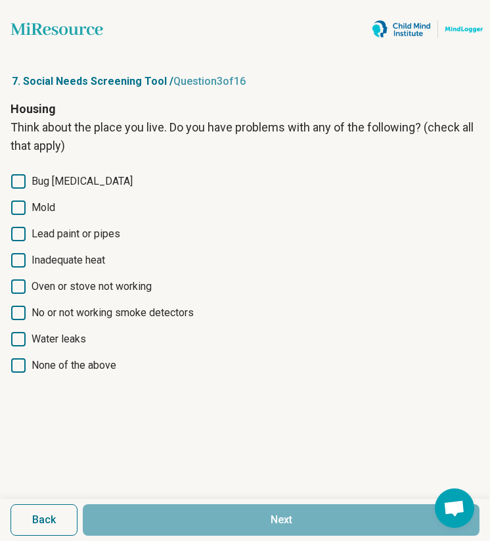
click at [68, 362] on span "None of the above" at bounding box center [74, 366] width 85 height 16
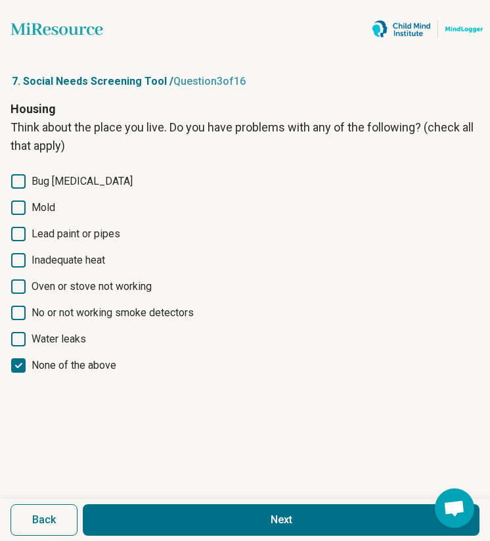
click at [146, 497] on button "Next" at bounding box center [281, 520] width 397 height 32
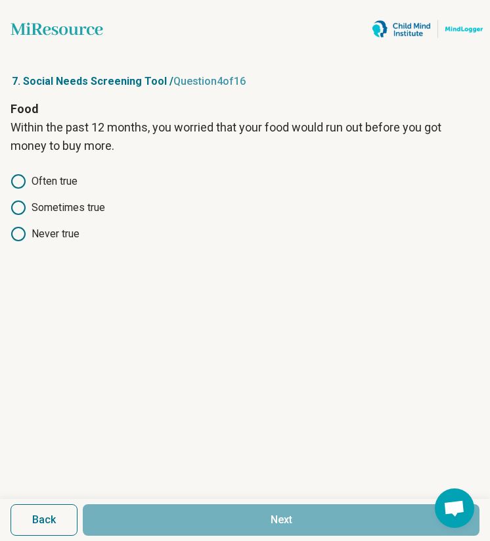
click at [51, 233] on label "Never true" at bounding box center [245, 234] width 469 height 16
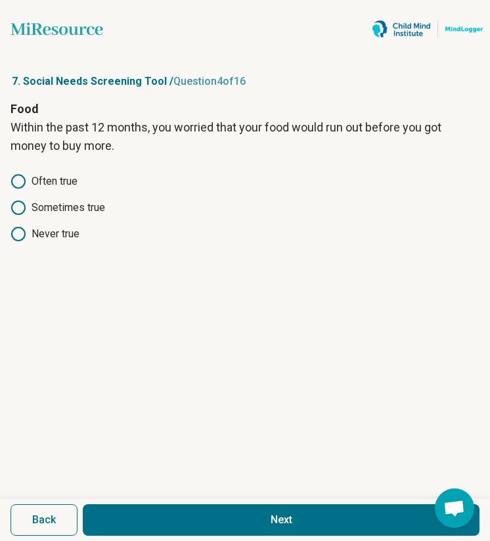
click at [150, 497] on button "Next" at bounding box center [281, 520] width 397 height 32
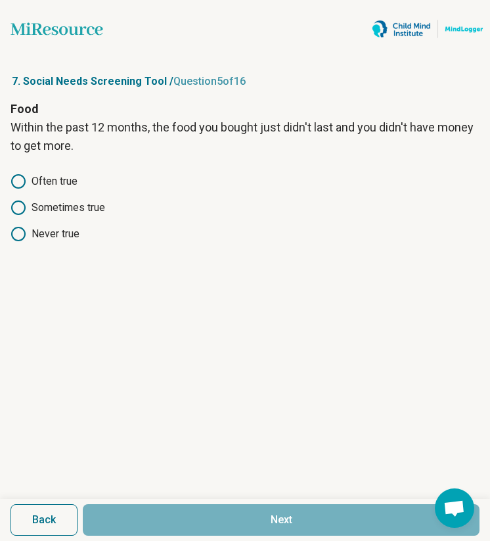
click at [57, 228] on label "Never true" at bounding box center [245, 234] width 469 height 16
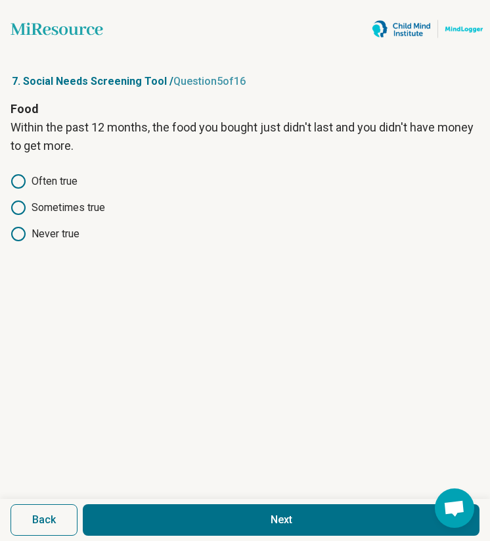
click at [211, 497] on button "Next" at bounding box center [281, 520] width 397 height 32
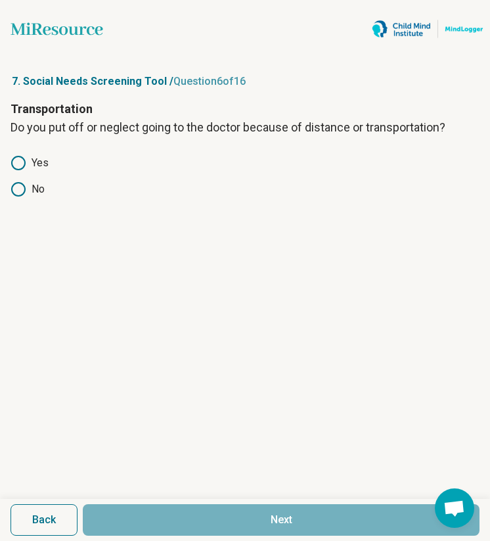
click at [35, 184] on label "No" at bounding box center [245, 189] width 469 height 16
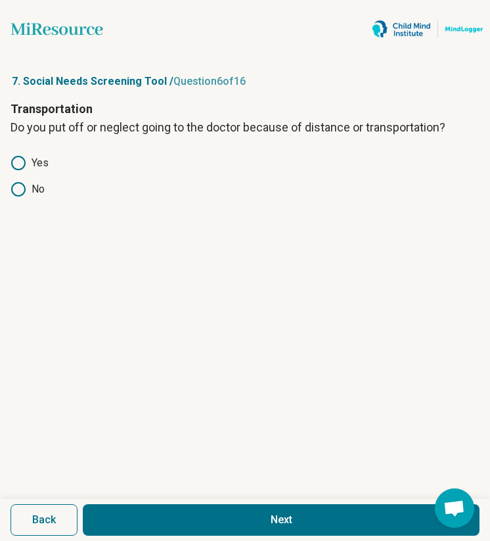
click at [195, 497] on button "Next" at bounding box center [281, 520] width 397 height 32
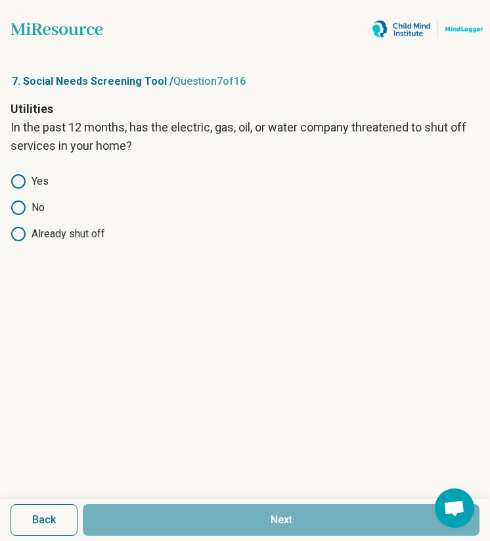
click at [32, 196] on div "Yes No Already shut off" at bounding box center [245, 207] width 469 height 68
click at [33, 214] on label "No" at bounding box center [245, 208] width 469 height 16
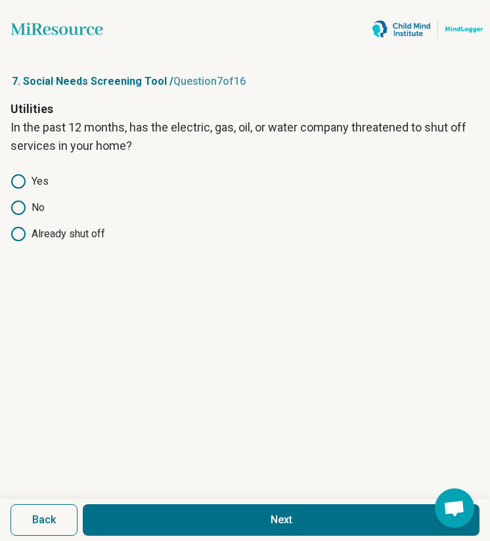
click at [197, 497] on div "Back Next" at bounding box center [245, 520] width 490 height 42
click at [197, 497] on button "Next" at bounding box center [281, 520] width 397 height 32
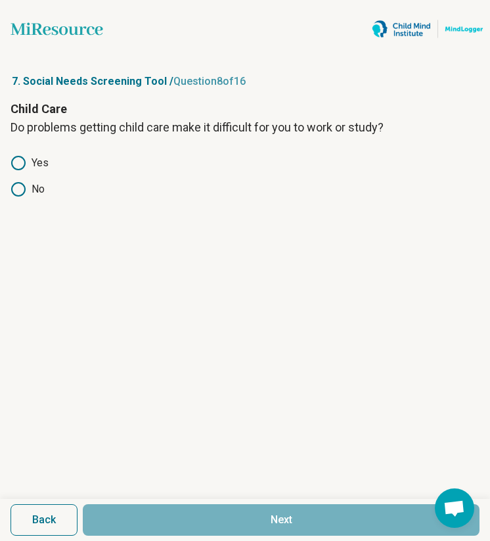
click at [28, 186] on label "No" at bounding box center [245, 189] width 469 height 16
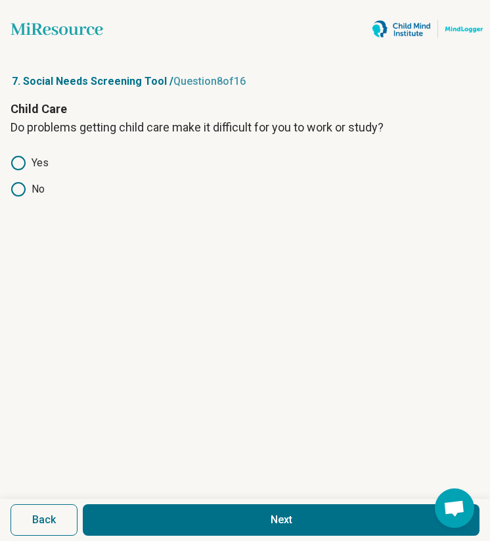
click at [212, 497] on button "Next" at bounding box center [281, 520] width 397 height 32
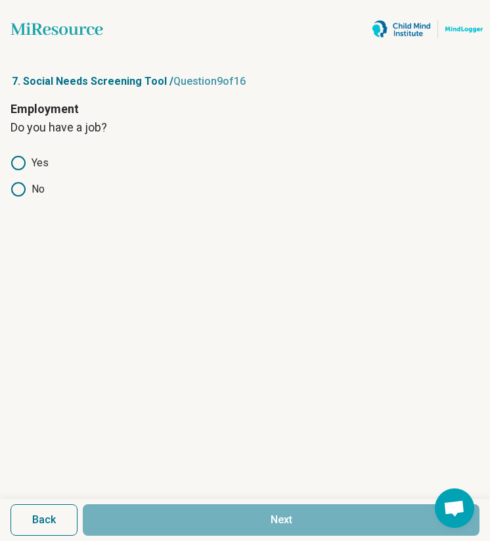
click at [34, 187] on label "No" at bounding box center [245, 189] width 469 height 16
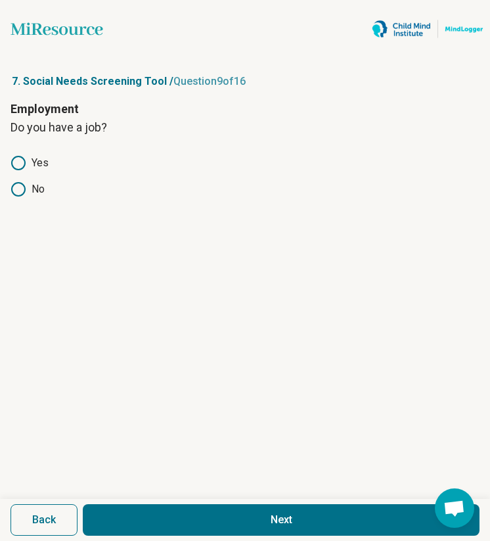
click at [189, 497] on button "Next" at bounding box center [281, 520] width 397 height 32
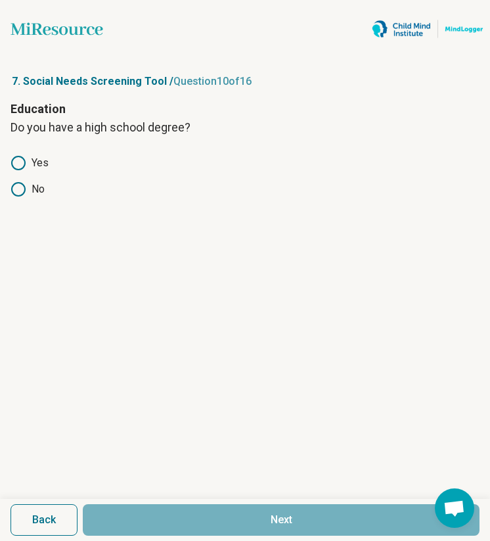
click at [37, 164] on label "Yes" at bounding box center [245, 163] width 469 height 16
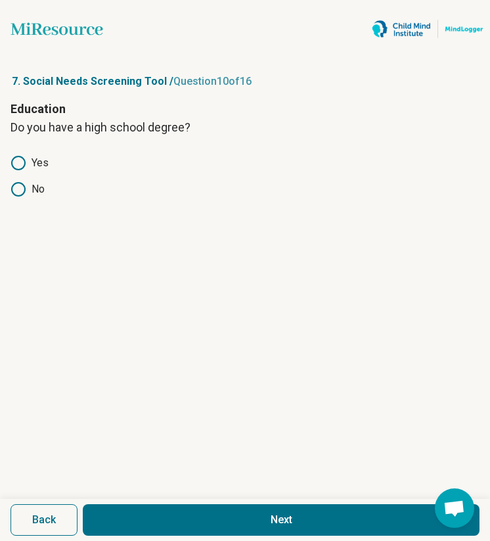
click at [166, 497] on div "Back Next" at bounding box center [245, 520] width 490 height 42
click at [166, 497] on button "Next" at bounding box center [281, 520] width 397 height 32
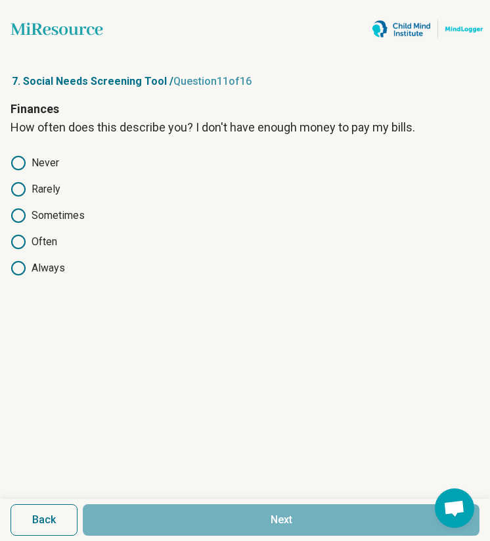
click at [52, 167] on label "Never" at bounding box center [245, 163] width 469 height 16
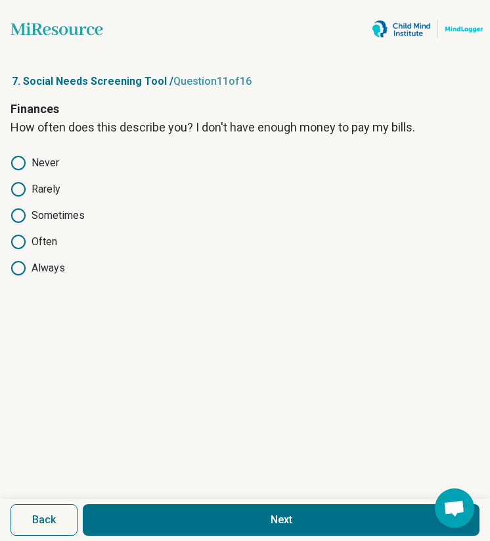
click at [200, 497] on button "Next" at bounding box center [281, 520] width 397 height 32
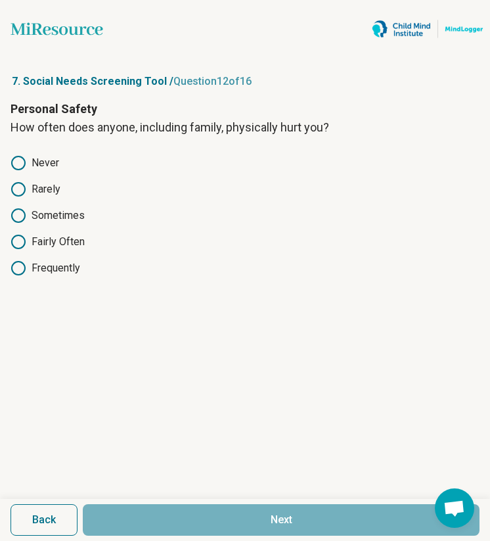
click at [47, 185] on label "Rarely" at bounding box center [245, 189] width 469 height 16
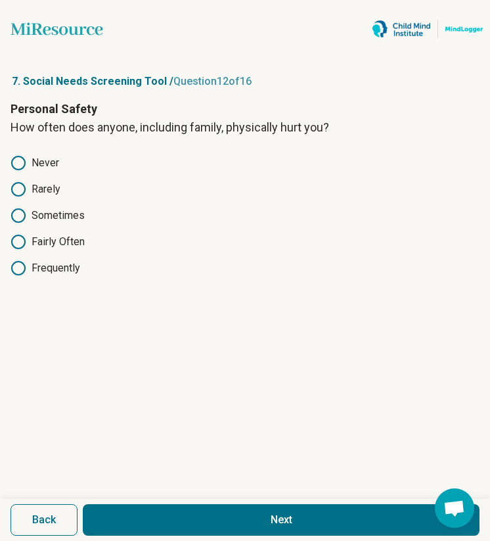
click at [185, 497] on button "Next" at bounding box center [281, 520] width 397 height 32
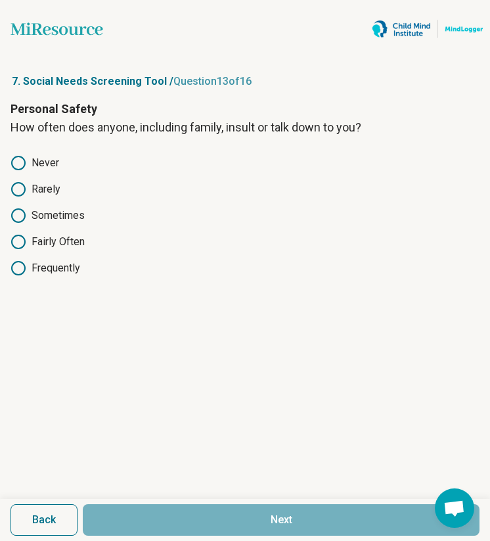
click at [49, 217] on label "Sometimes" at bounding box center [245, 216] width 469 height 16
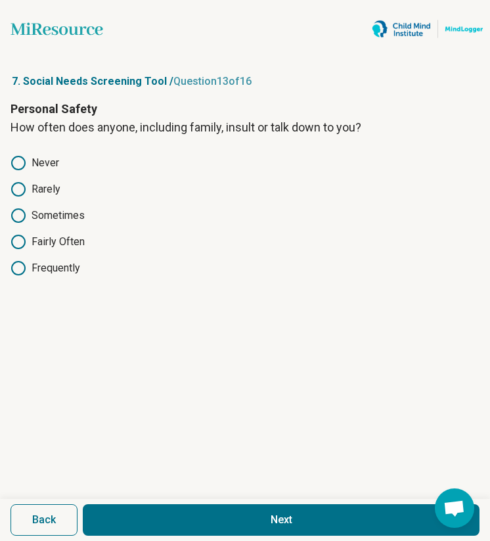
click at [197, 497] on button "Next" at bounding box center [281, 520] width 397 height 32
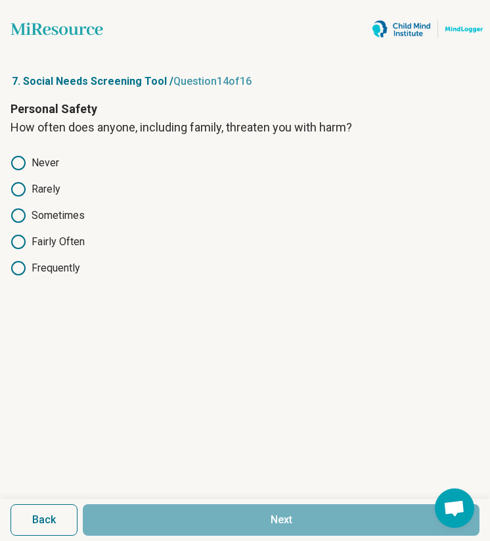
click at [41, 191] on label "Rarely" at bounding box center [245, 189] width 469 height 16
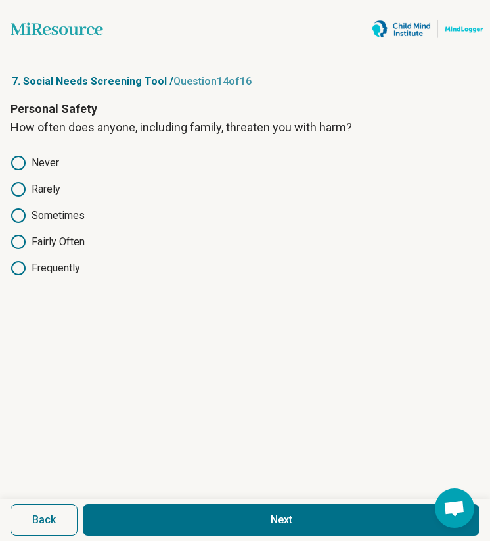
click at [169, 497] on button "Next" at bounding box center [281, 520] width 397 height 32
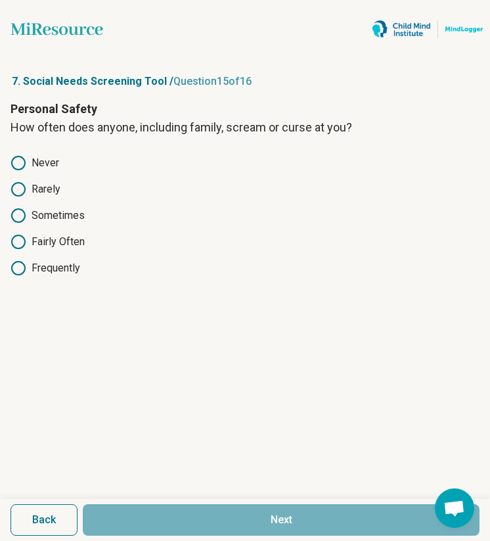
click at [43, 214] on label "Sometimes" at bounding box center [245, 216] width 469 height 16
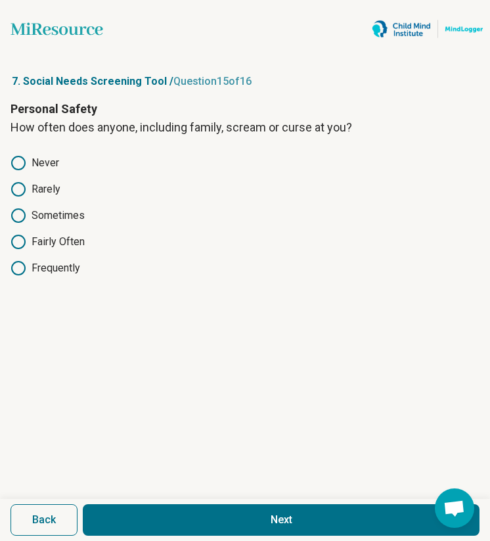
click at [185, 497] on button "Next" at bounding box center [281, 520] width 397 height 32
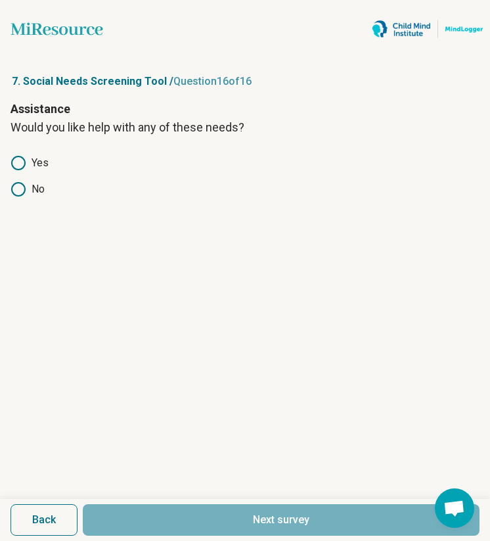
click at [17, 189] on icon at bounding box center [19, 189] width 16 height 16
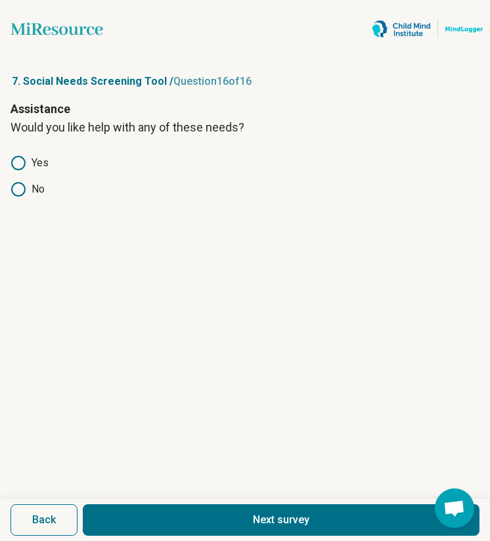
click at [194, 497] on button "Next survey" at bounding box center [281, 520] width 397 height 32
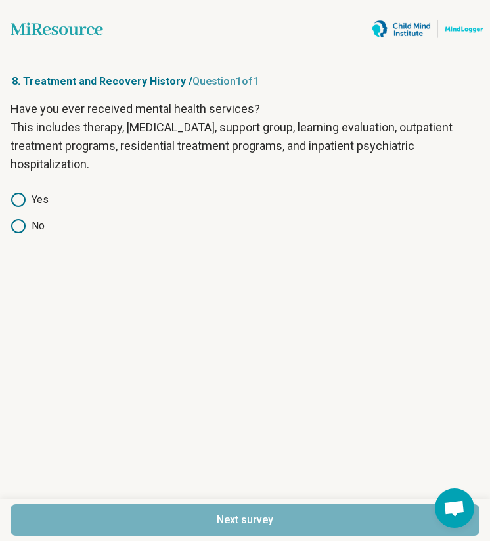
click at [37, 223] on label "No" at bounding box center [245, 226] width 469 height 16
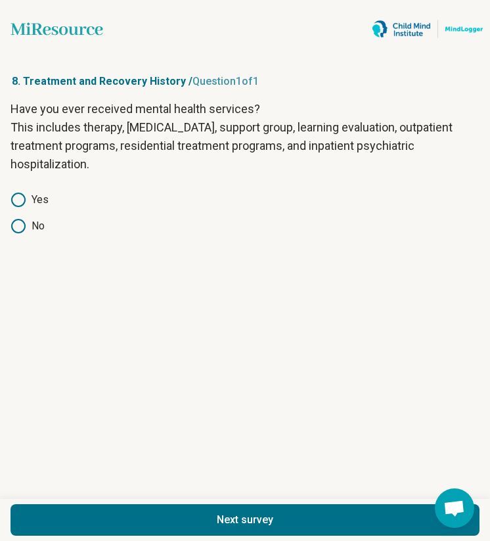
click at [151, 497] on button "Next survey" at bounding box center [245, 520] width 469 height 32
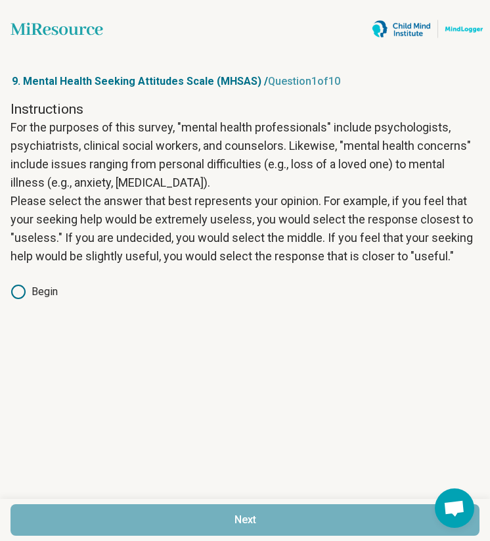
click at [41, 302] on div "Instructions For the purposes of this survey, "mental health professionals" inc…" at bounding box center [245, 209] width 469 height 218
click at [41, 294] on label "Begin" at bounding box center [245, 292] width 469 height 16
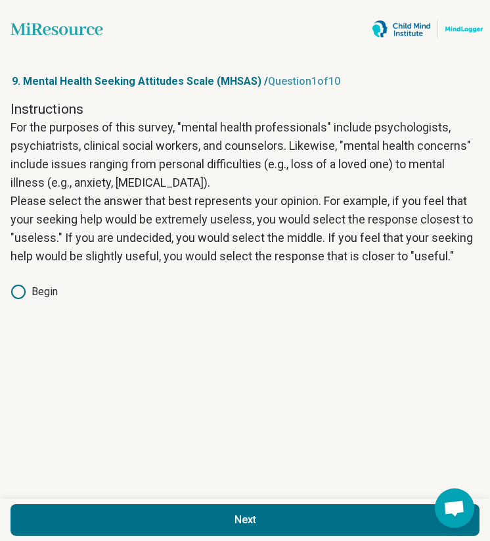
click at [141, 497] on button "Next" at bounding box center [245, 520] width 469 height 32
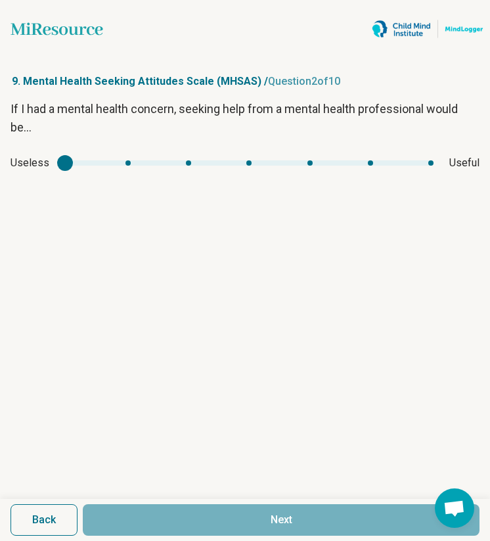
type input "*"
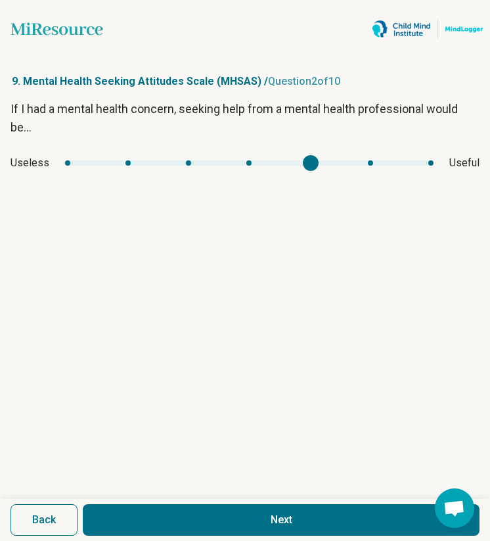
click at [344, 172] on div "If I had a mental health concern, seeking help from a mental health professiona…" at bounding box center [245, 144] width 469 height 89
click at [292, 497] on button "Next" at bounding box center [281, 520] width 397 height 32
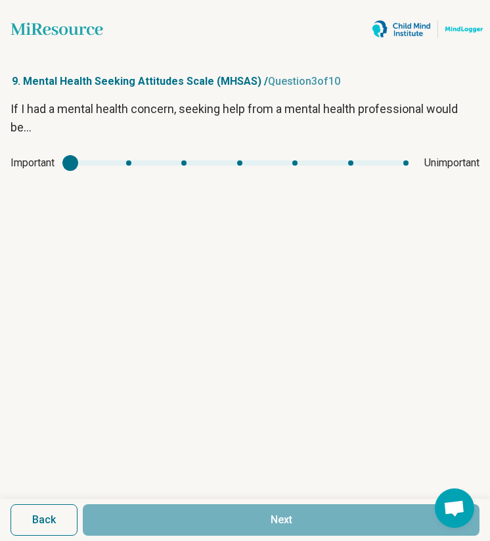
type input "*"
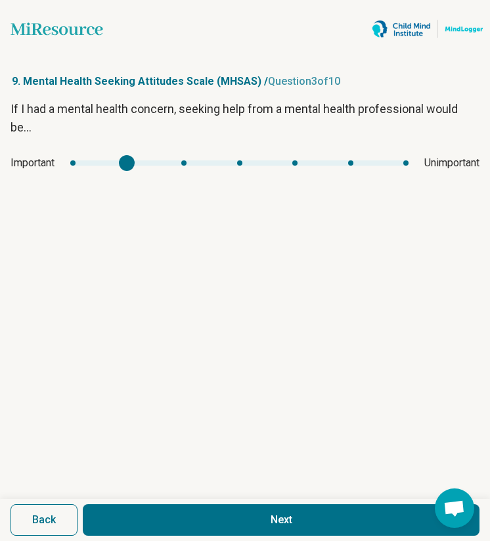
click at [124, 166] on div "mhsas2" at bounding box center [239, 162] width 338 height 5
click at [216, 497] on button "Next" at bounding box center [281, 520] width 397 height 32
click at [327, 158] on div "Unhealthy Healthy" at bounding box center [245, 163] width 469 height 16
type input "*"
click at [317, 160] on div "mhsas3" at bounding box center [310, 163] width 16 height 16
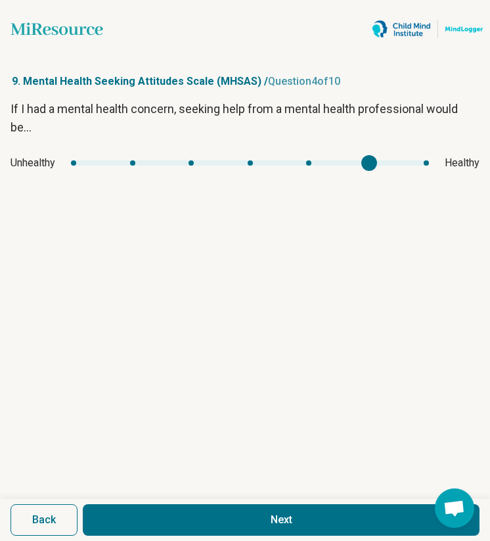
click at [237, 497] on div "Back Next" at bounding box center [245, 520] width 490 height 42
click at [237, 497] on button "Next" at bounding box center [281, 520] width 397 height 32
type input "*"
click at [310, 170] on div "mhsas4" at bounding box center [307, 163] width 16 height 16
click at [251, 497] on button "Next" at bounding box center [281, 520] width 397 height 32
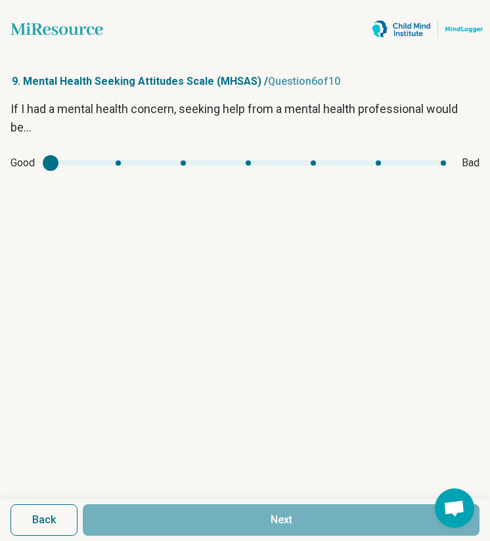
type input "*"
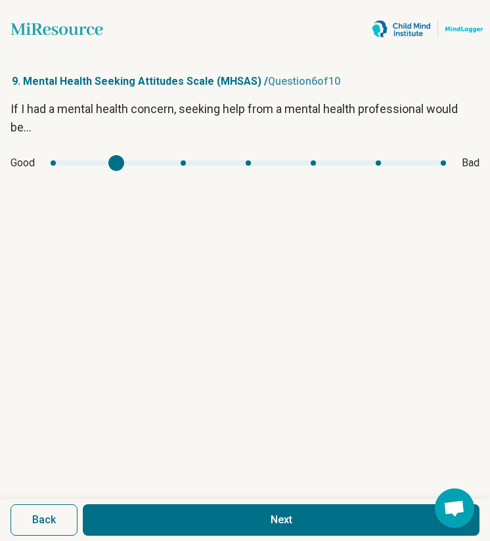
click at [110, 162] on div "mhsas5" at bounding box center [116, 163] width 16 height 16
click at [176, 497] on button "Next" at bounding box center [281, 520] width 397 height 32
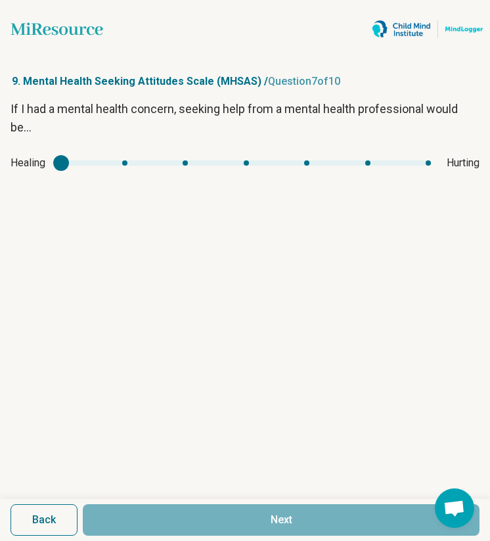
type input "*"
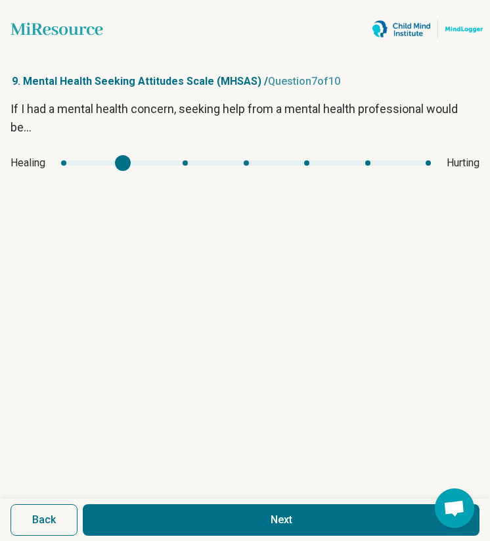
click at [105, 160] on div "mhsas6" at bounding box center [246, 162] width 370 height 5
click at [180, 497] on button "Next" at bounding box center [281, 520] width 397 height 32
type input "*"
click at [335, 155] on div "Disempowering Empowering" at bounding box center [245, 163] width 469 height 16
click at [259, 497] on button "Next" at bounding box center [281, 520] width 397 height 32
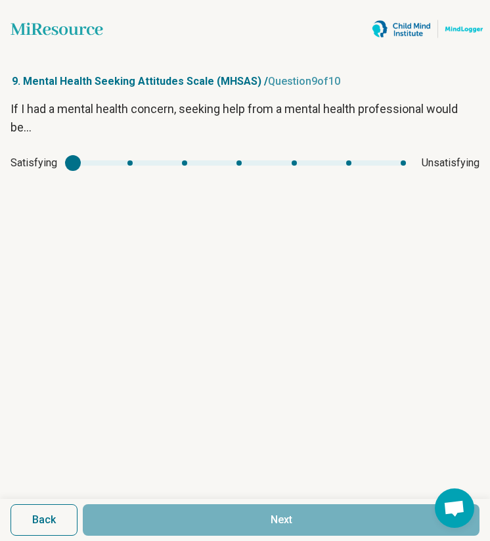
type input "*"
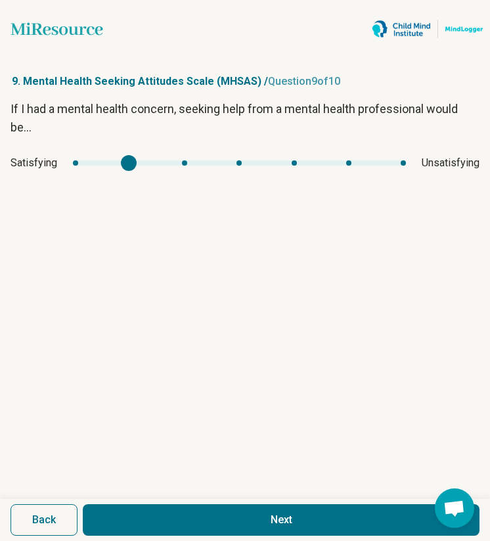
click at [145, 160] on div "mhsas8" at bounding box center [239, 162] width 333 height 5
click at [227, 497] on button "Next" at bounding box center [281, 520] width 397 height 32
click at [127, 166] on div "mhsas9" at bounding box center [128, 163] width 16 height 16
click at [174, 497] on button "Next survey" at bounding box center [281, 520] width 397 height 32
type input "*"
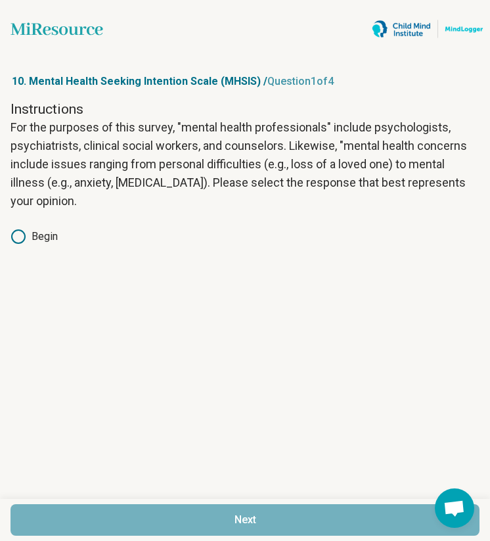
click at [48, 236] on label "Begin" at bounding box center [245, 237] width 469 height 16
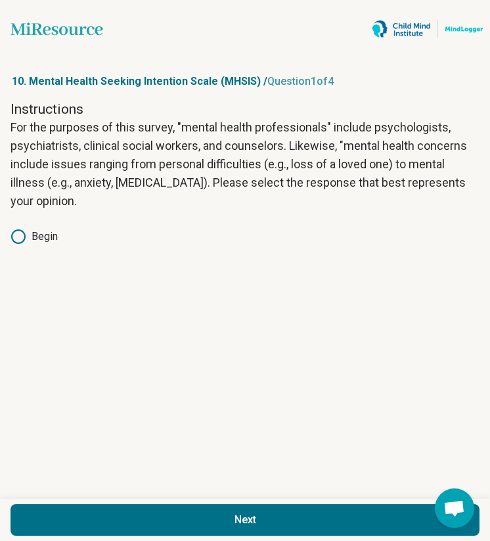
click at [152, 497] on div "Next" at bounding box center [245, 520] width 490 height 42
click at [152, 497] on button "Next" at bounding box center [245, 520] width 469 height 32
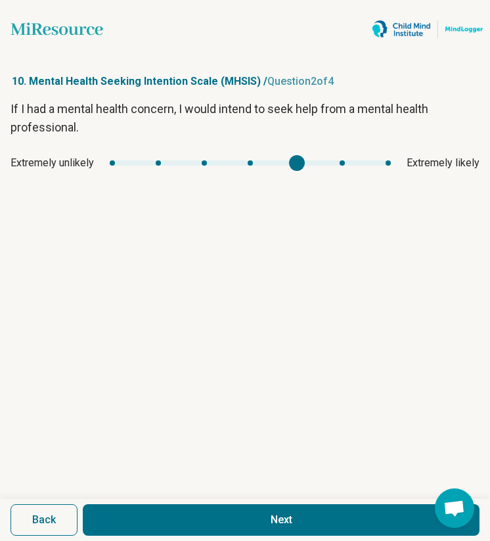
type input "*"
click at [321, 181] on div "If I had a mental health concern, I would intend to seek help from a mental hea…" at bounding box center [245, 144] width 469 height 89
click at [261, 497] on button "Next" at bounding box center [281, 520] width 397 height 32
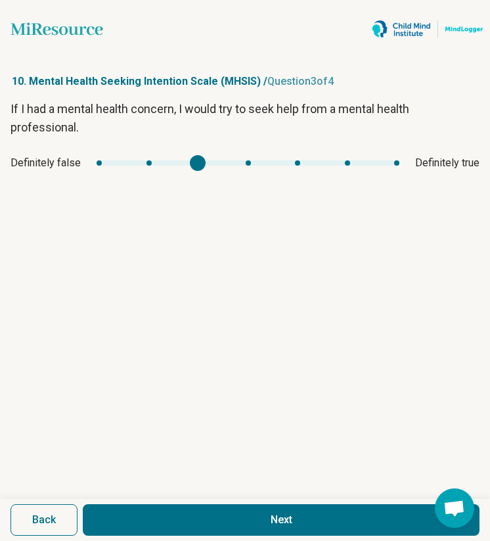
type input "*"
click at [287, 181] on div "If I had a mental health concern, I would try to seek help from a mental health…" at bounding box center [245, 144] width 469 height 89
click at [233, 497] on button "Next" at bounding box center [281, 520] width 397 height 32
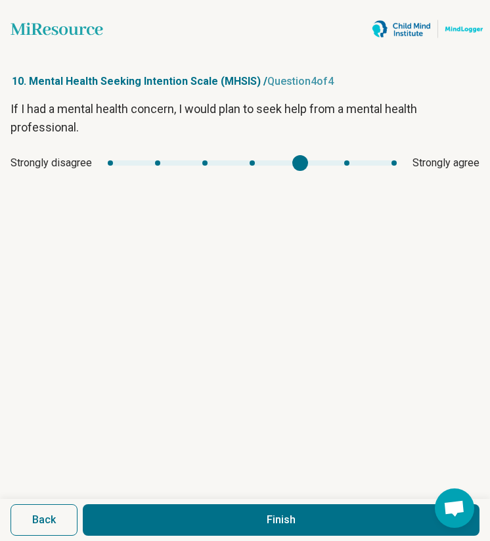
click at [314, 162] on div "mhsis3" at bounding box center [252, 162] width 289 height 5
click at [277, 497] on button "Finish" at bounding box center [281, 520] width 397 height 32
type input "*"
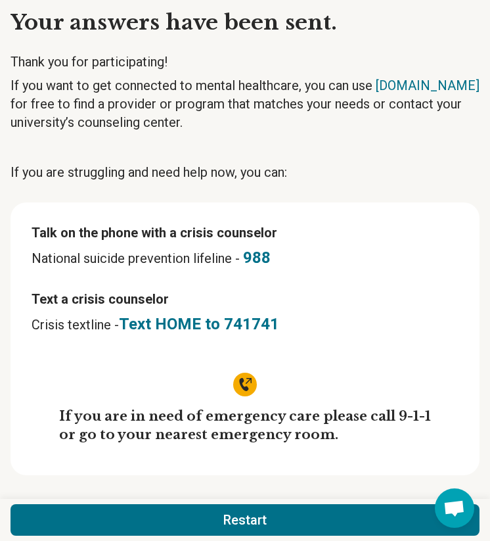
scroll to position [67, 0]
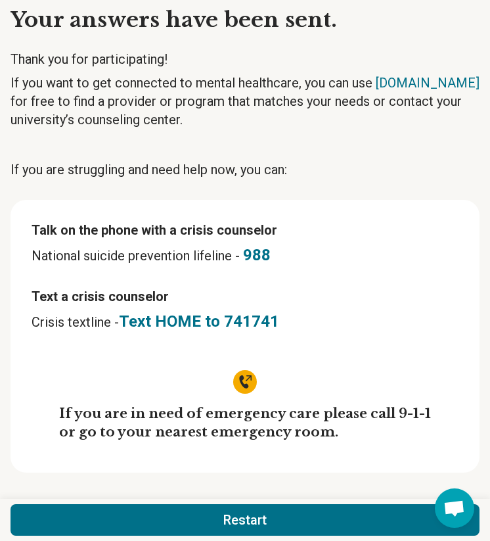
click at [179, 497] on button "Restart" at bounding box center [245, 520] width 469 height 32
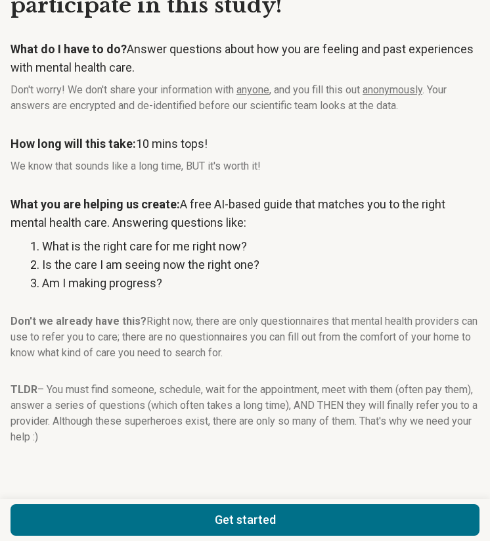
scroll to position [113, 0]
